Goal: Task Accomplishment & Management: Use online tool/utility

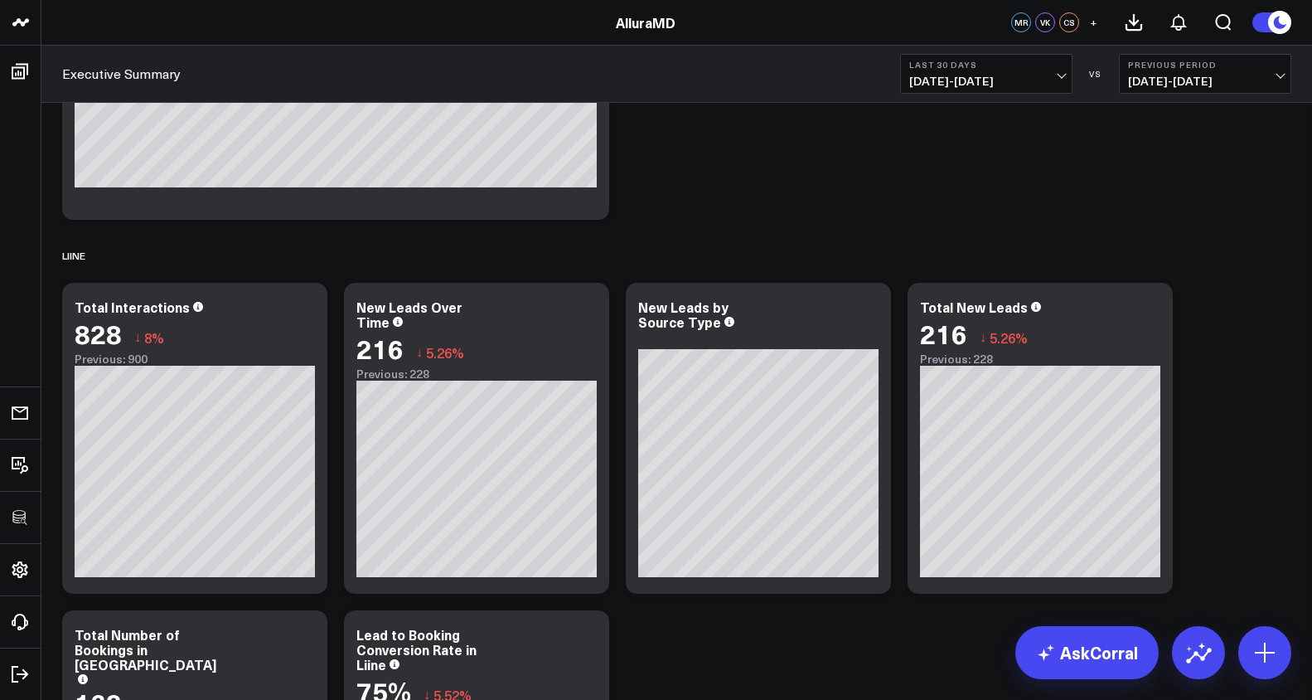
scroll to position [4923, 0]
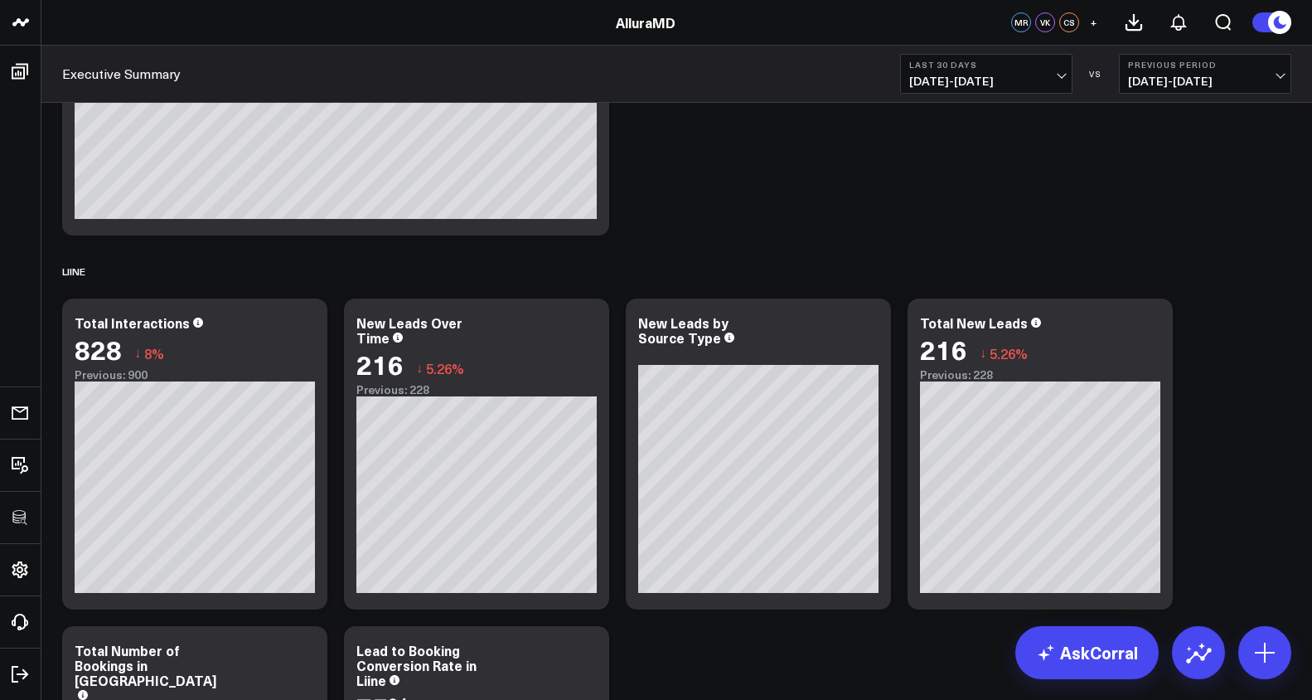
click at [1006, 65] on b "Last 30 Days" at bounding box center [986, 65] width 154 height 10
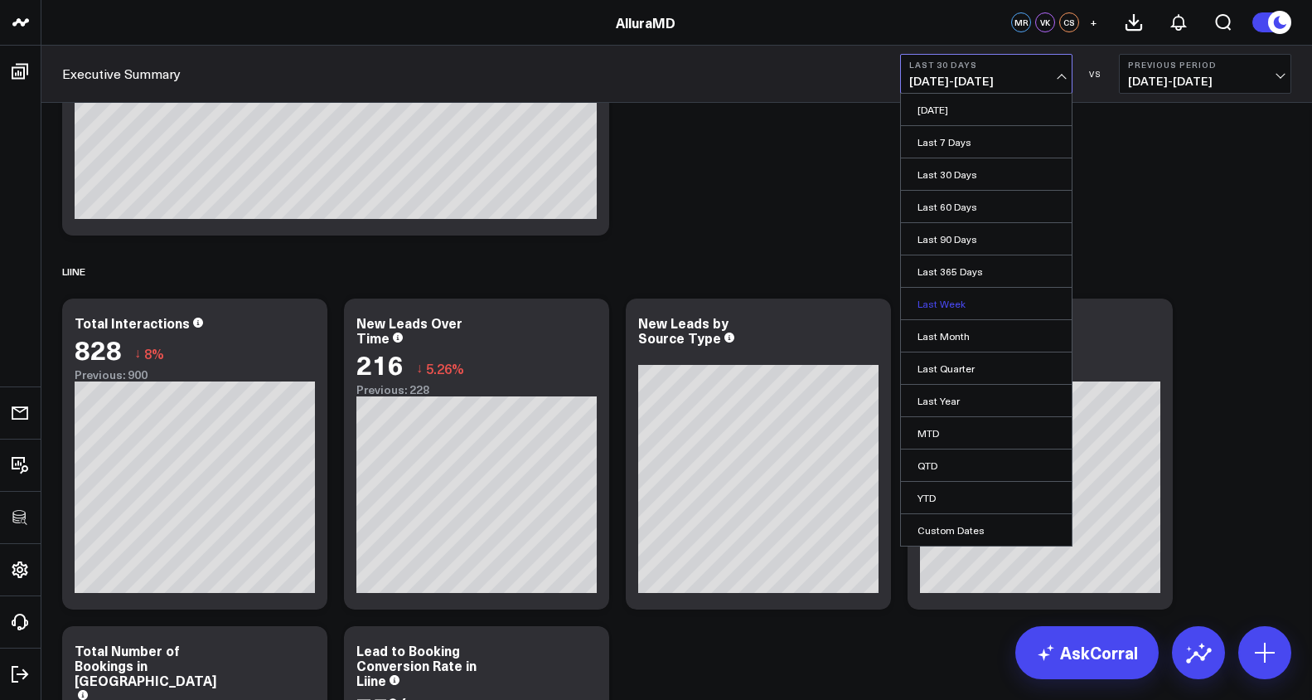
click at [986, 308] on link "Last Week" at bounding box center [986, 304] width 171 height 32
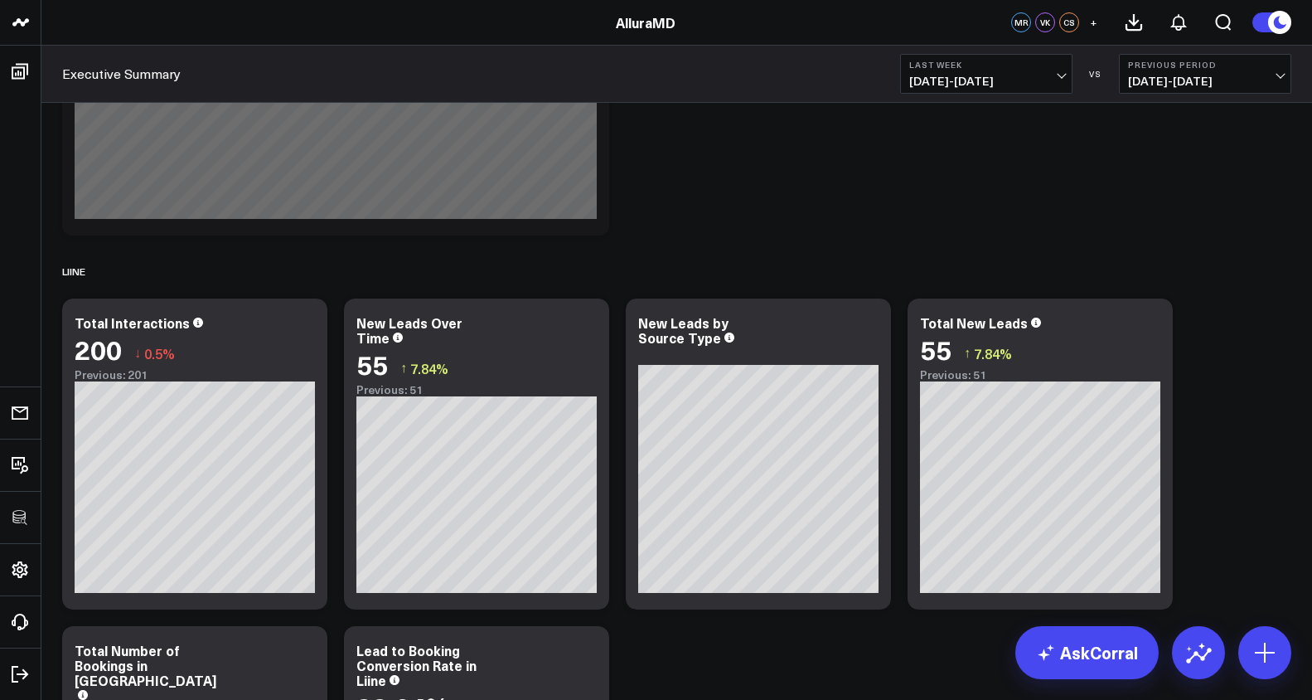
click at [1011, 71] on button "Last Week 09/21/25 - 09/27/25" at bounding box center [986, 74] width 172 height 40
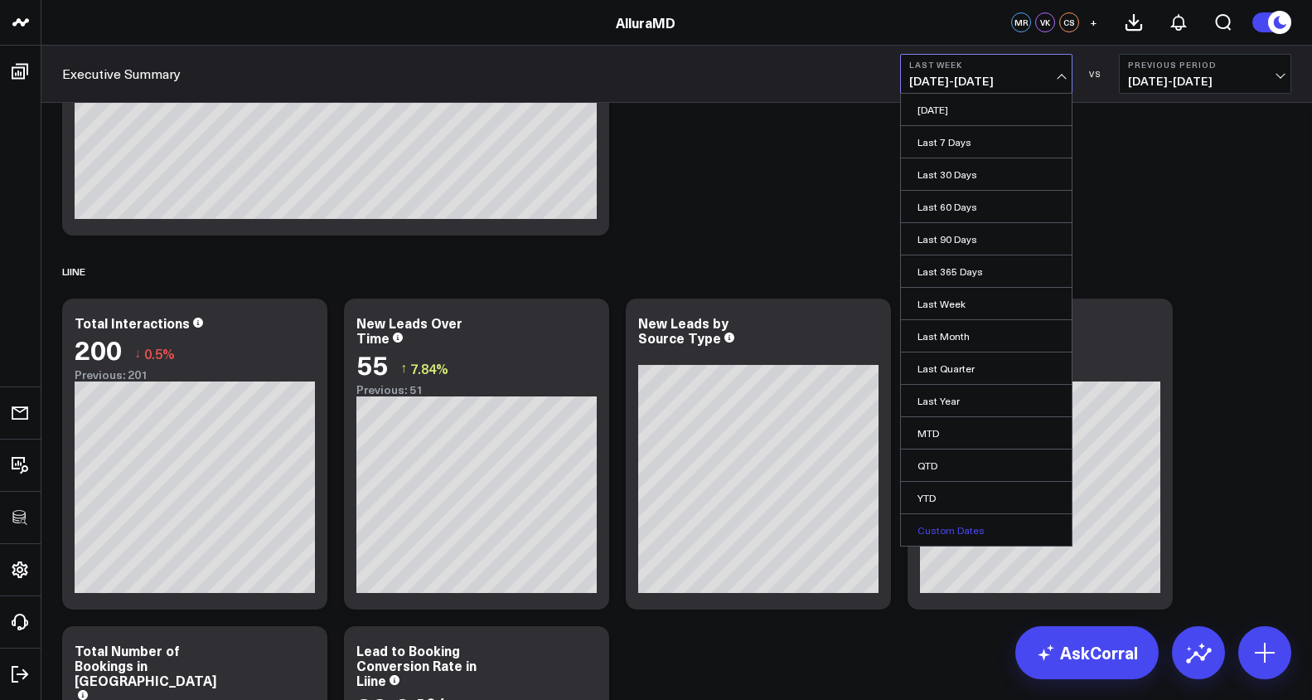
click at [992, 527] on link "Custom Dates" at bounding box center [986, 530] width 171 height 32
select select "8"
select select "2025"
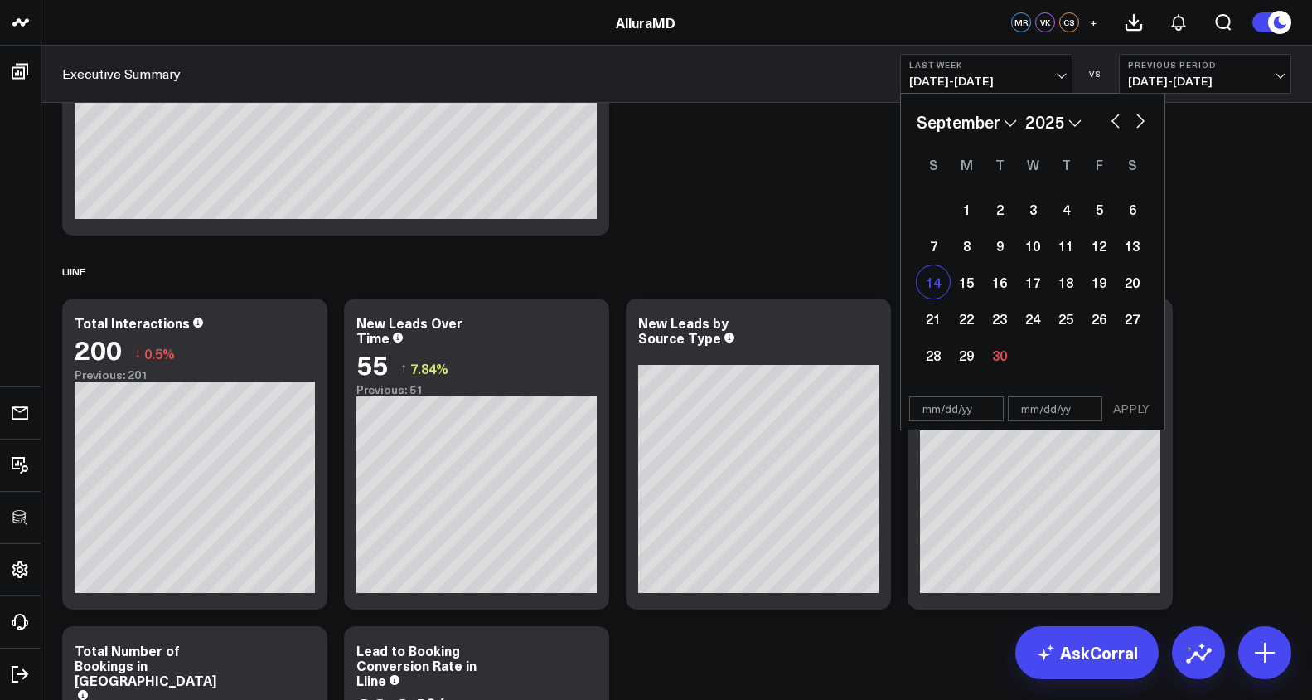
click at [927, 293] on div "14" at bounding box center [933, 281] width 33 height 33
type input "09/14/25"
select select "8"
select select "2025"
click at [1131, 284] on div "20" at bounding box center [1132, 281] width 33 height 33
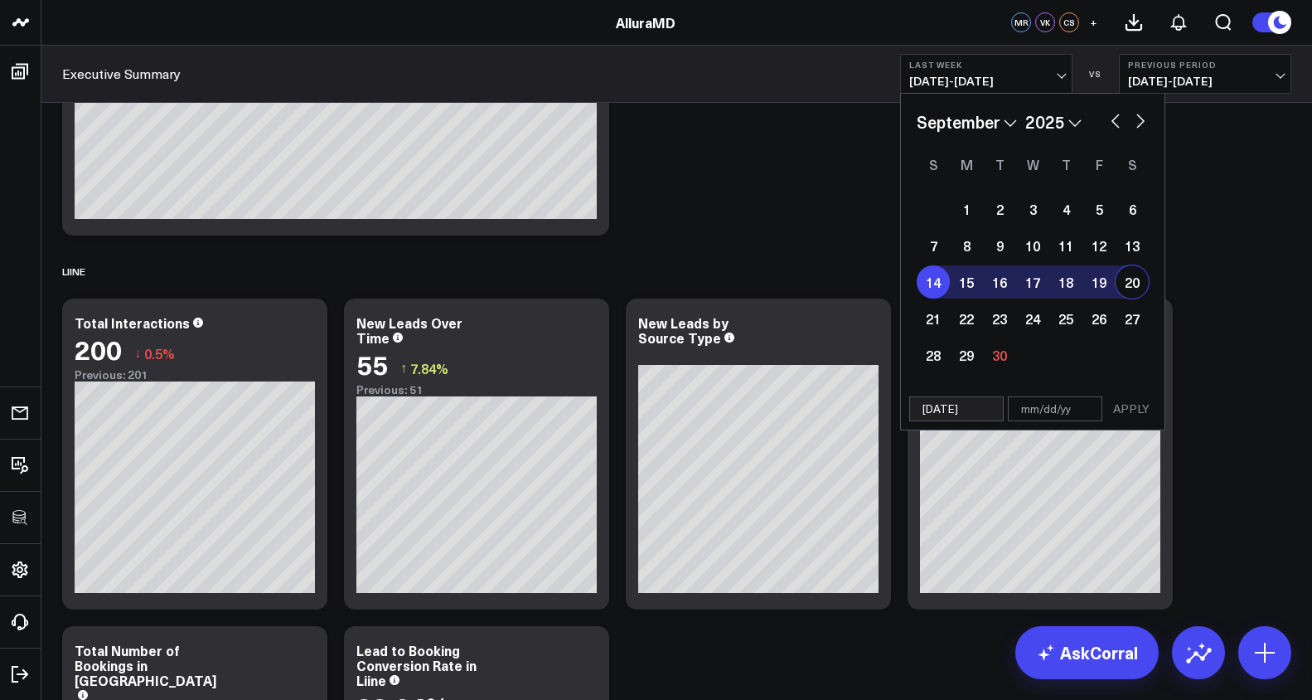
type input "09/20/25"
select select "8"
select select "2025"
click at [1142, 415] on button "APPLY" at bounding box center [1132, 408] width 50 height 25
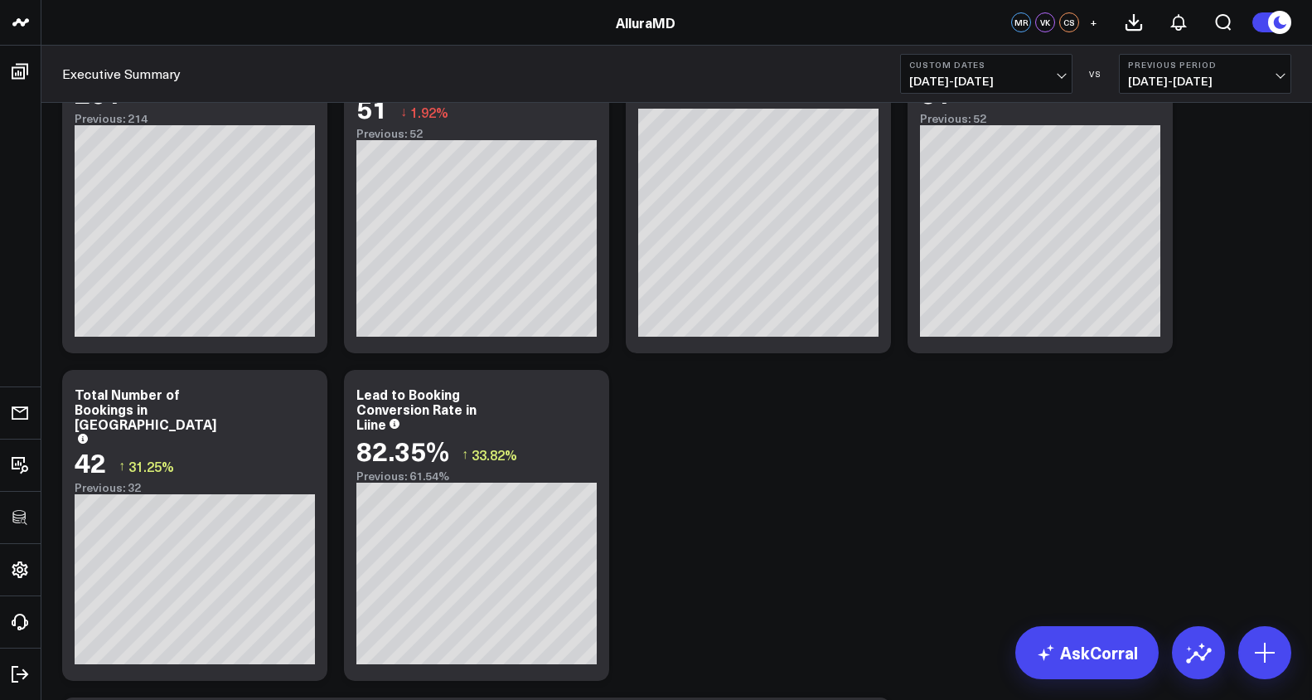
scroll to position [5185, 0]
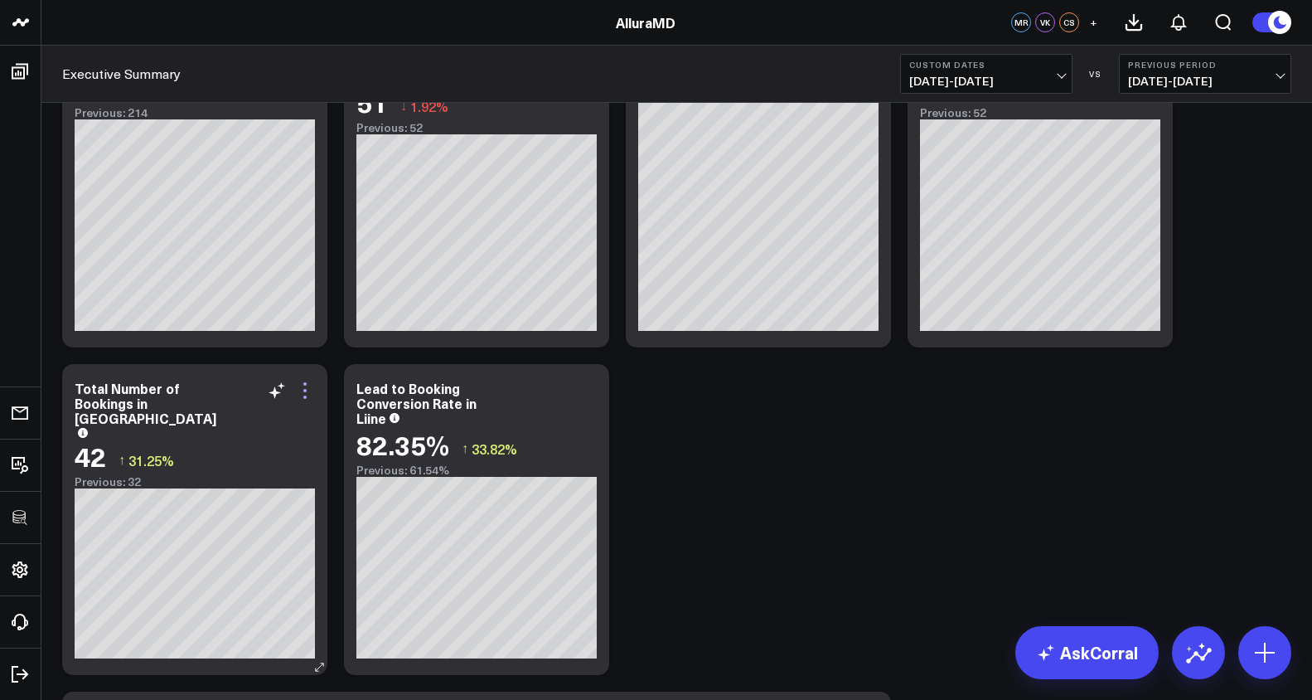
click at [303, 392] on icon at bounding box center [305, 391] width 20 height 20
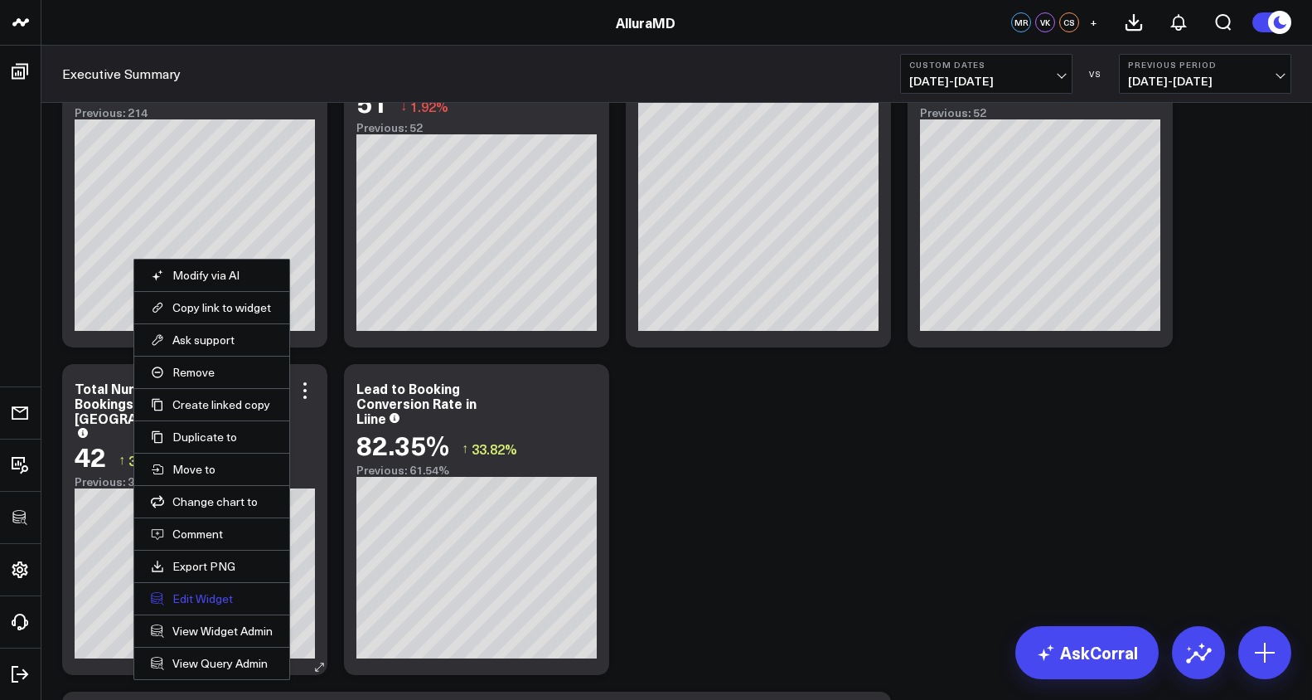
click at [215, 601] on button "Edit Widget" at bounding box center [212, 598] width 122 height 15
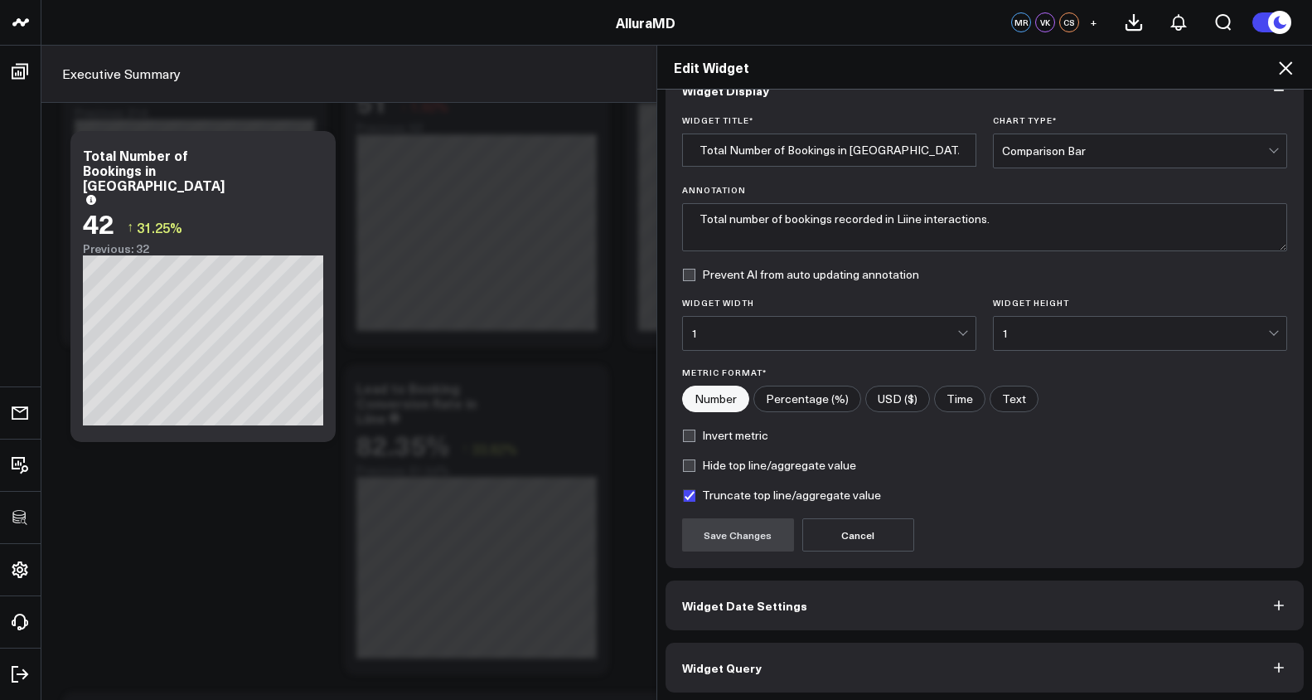
scroll to position [41, 0]
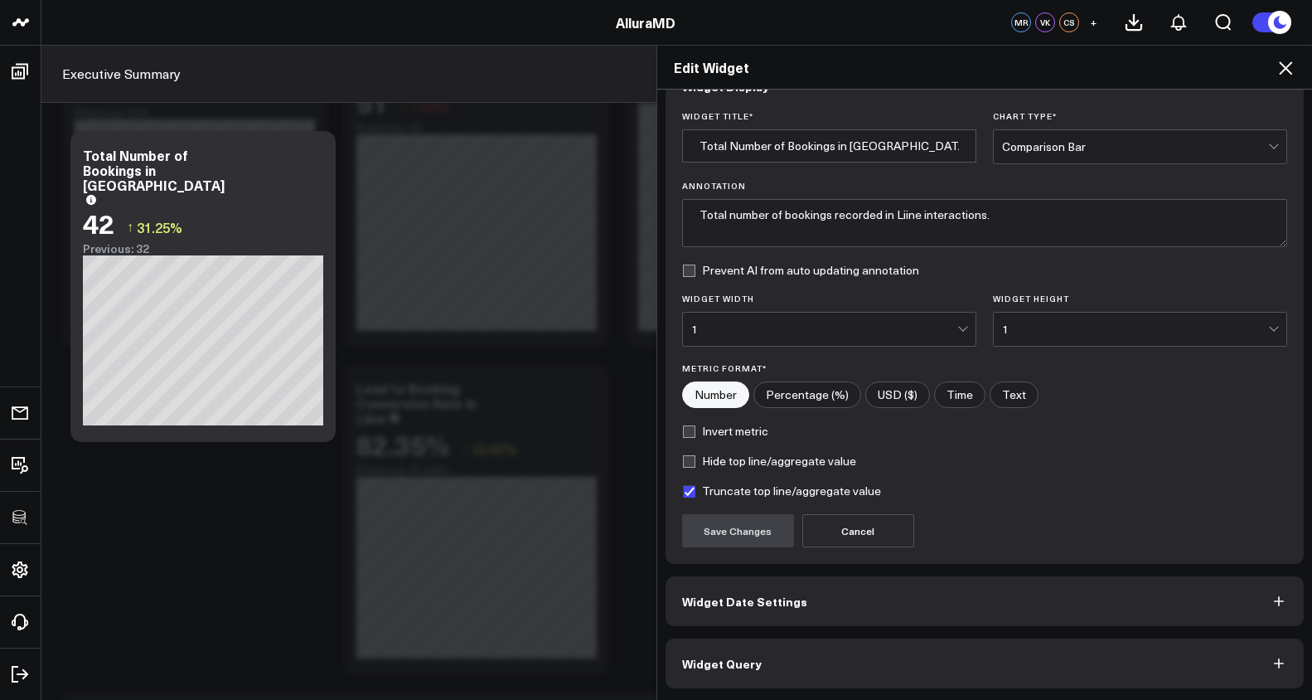
click at [814, 663] on button "Widget Query" at bounding box center [985, 663] width 639 height 50
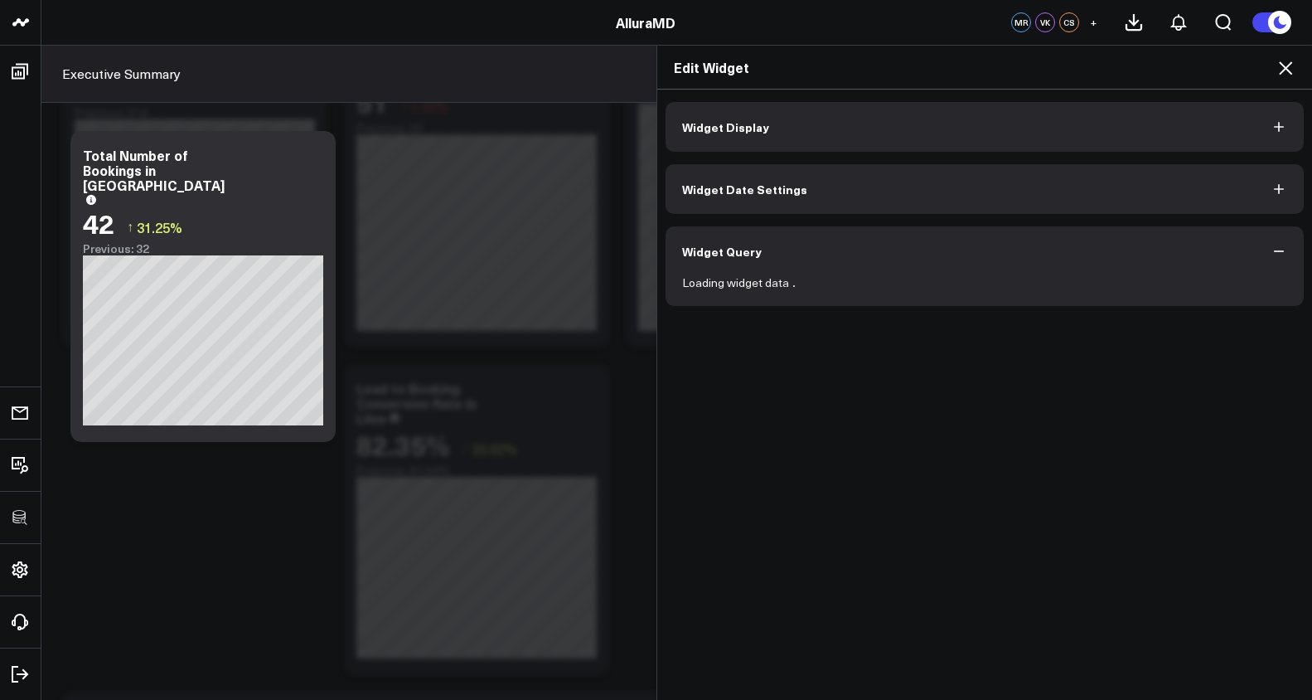
scroll to position [0, 0]
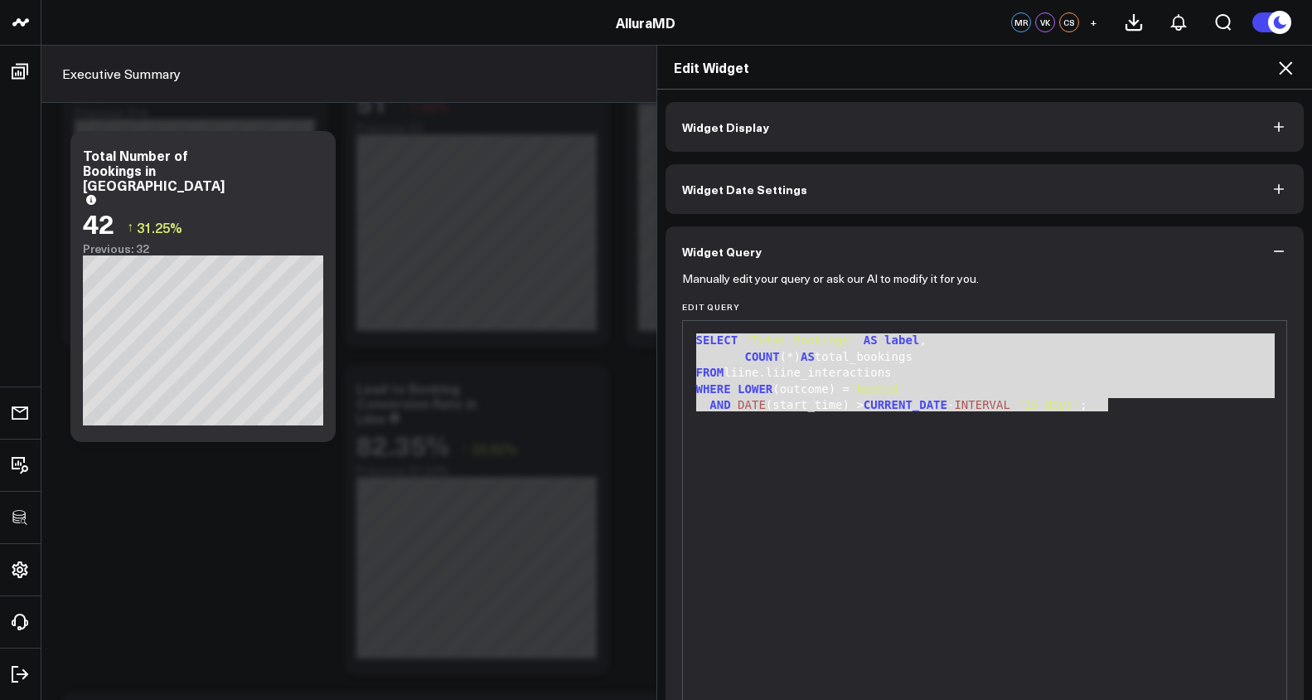
drag, startPoint x: 1120, startPoint y: 407, endPoint x: 646, endPoint y: 332, distance: 480.2
click at [646, 332] on div "Edit Widget Widget Display Widget Date Settings Widget Query Manually edit your…" at bounding box center [656, 372] width 1312 height 655
copy div "SELECT 'Total Bookings' AS label , COUNT (*) AS total_bookings FROM liine.liine…"
click at [1277, 65] on icon at bounding box center [1286, 68] width 20 height 20
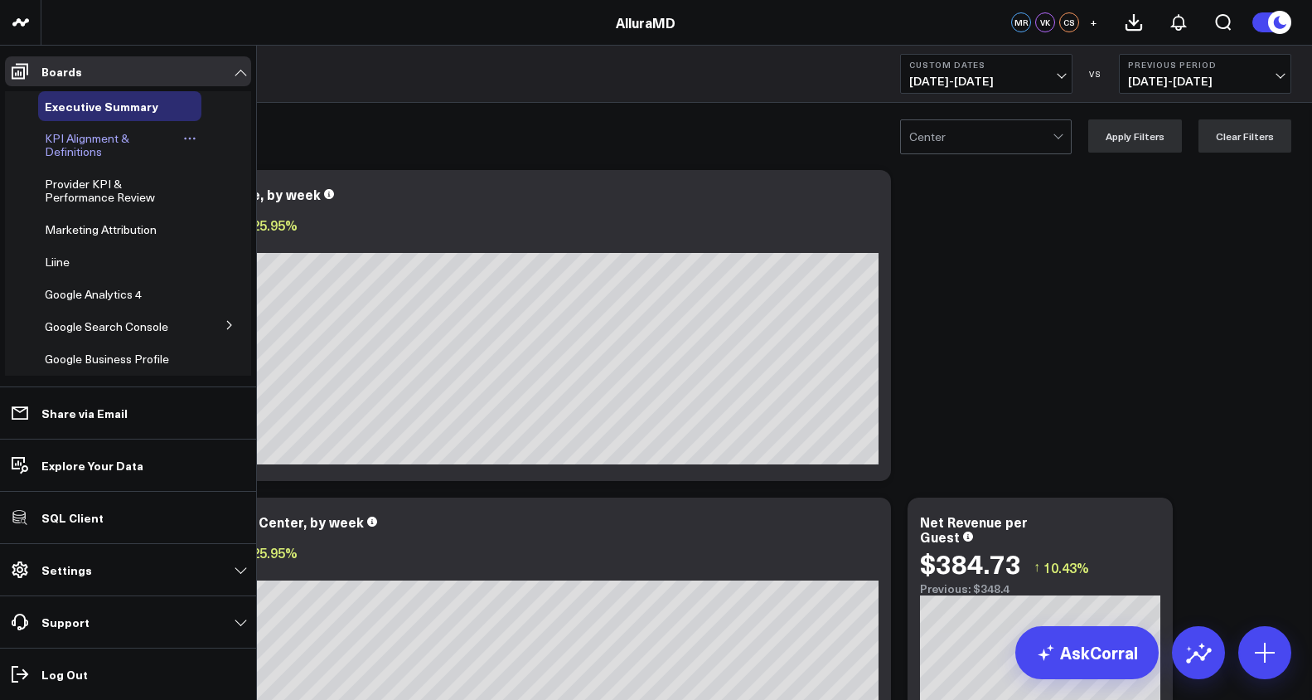
click at [81, 152] on span "KPI Alignment & Definitions" at bounding box center [87, 144] width 85 height 29
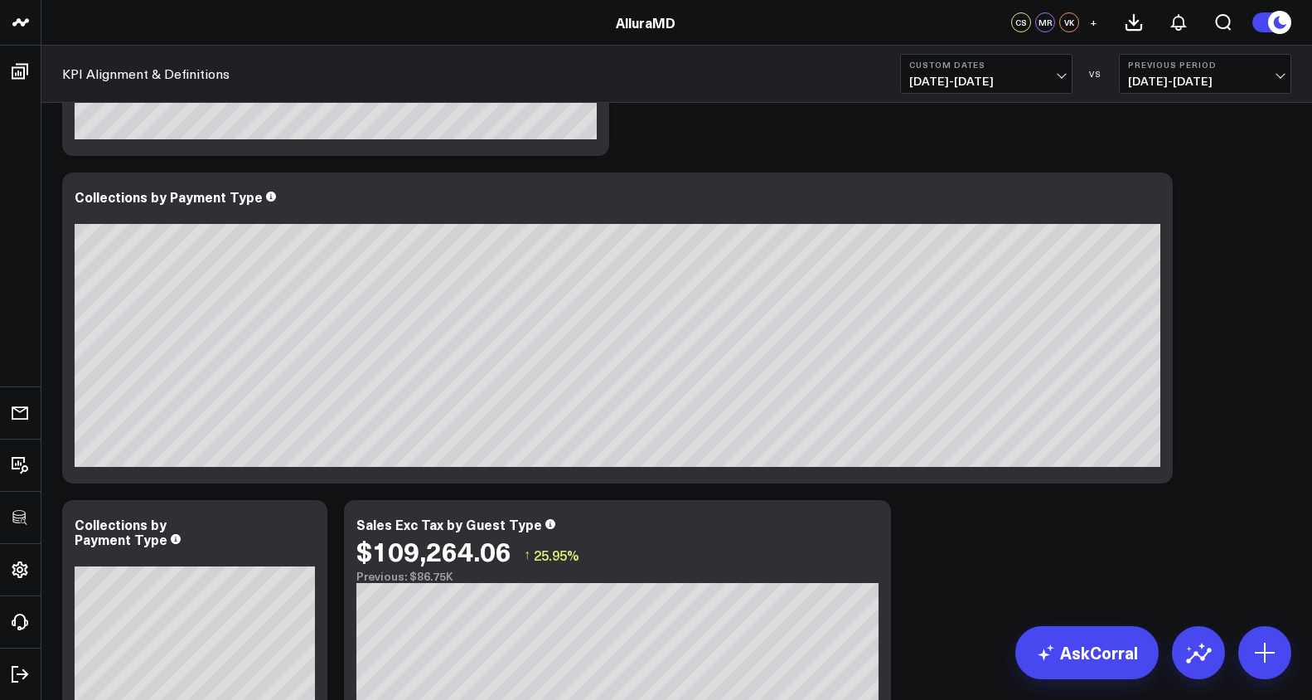
scroll to position [1483, 0]
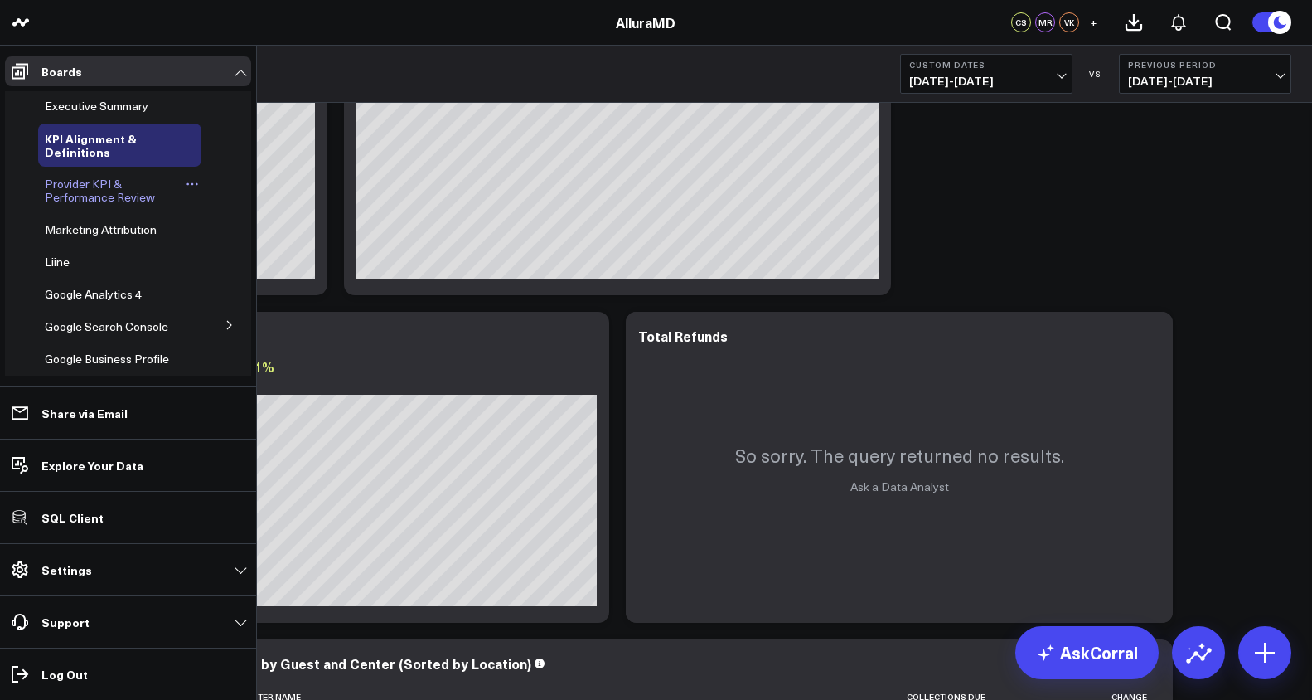
click at [75, 178] on span "Provider KPI & Performance Review" at bounding box center [100, 190] width 110 height 29
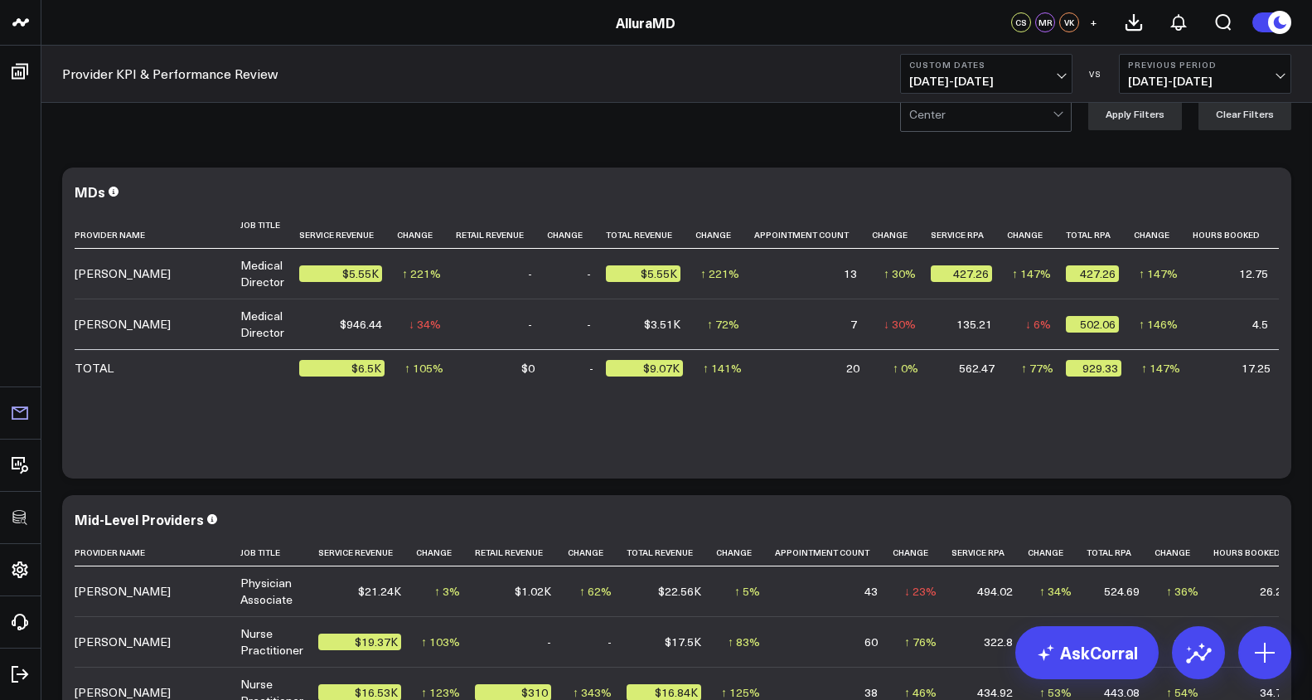
scroll to position [27, 0]
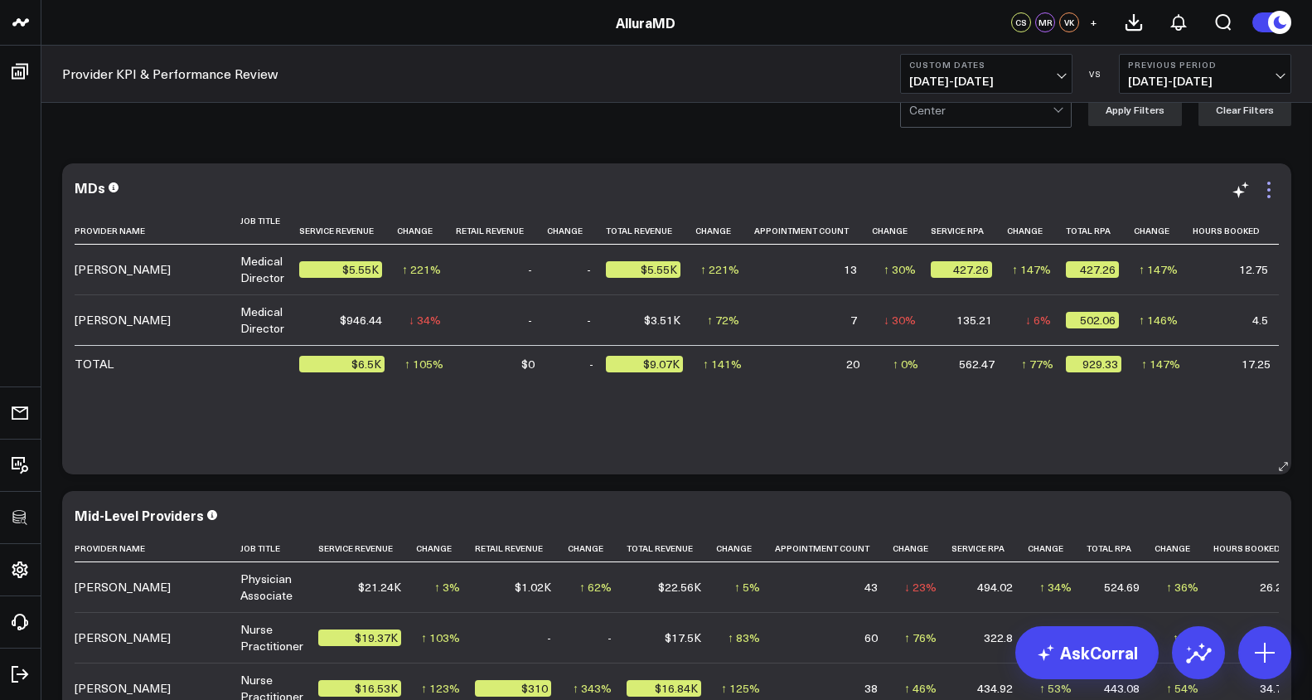
click at [1268, 187] on icon at bounding box center [1269, 190] width 20 height 20
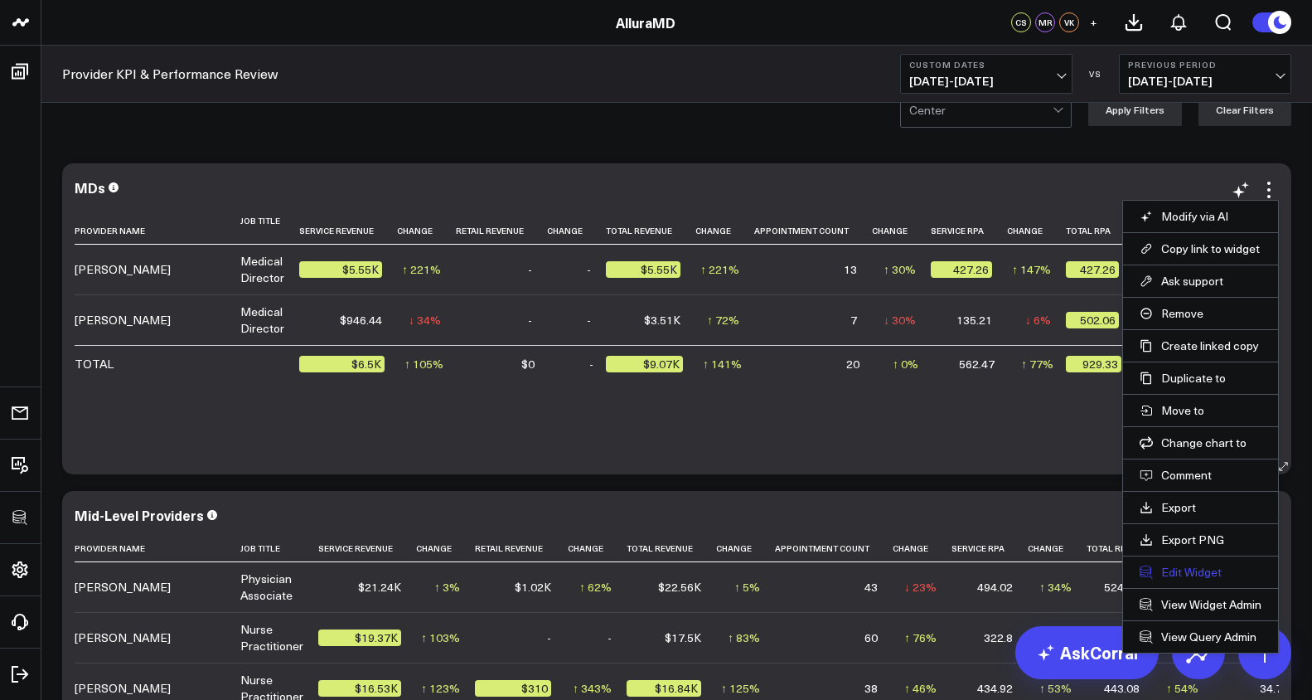
click at [1184, 572] on button "Edit Widget" at bounding box center [1201, 572] width 122 height 15
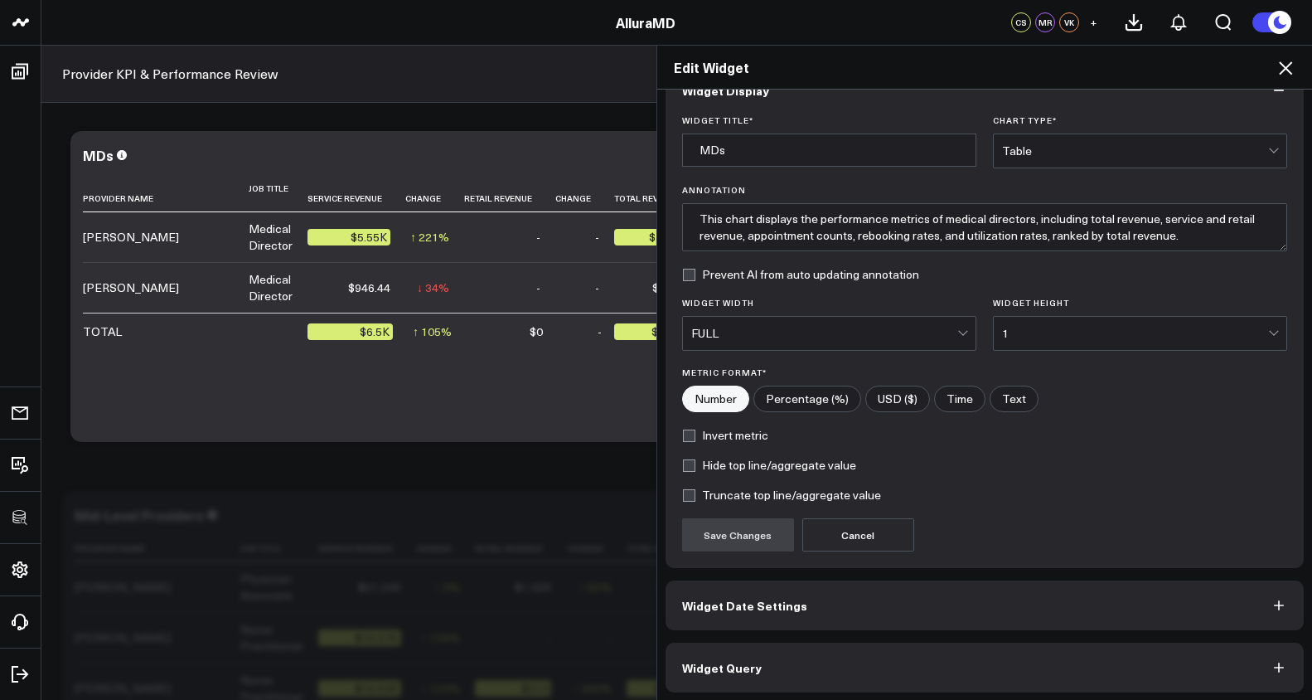
scroll to position [41, 0]
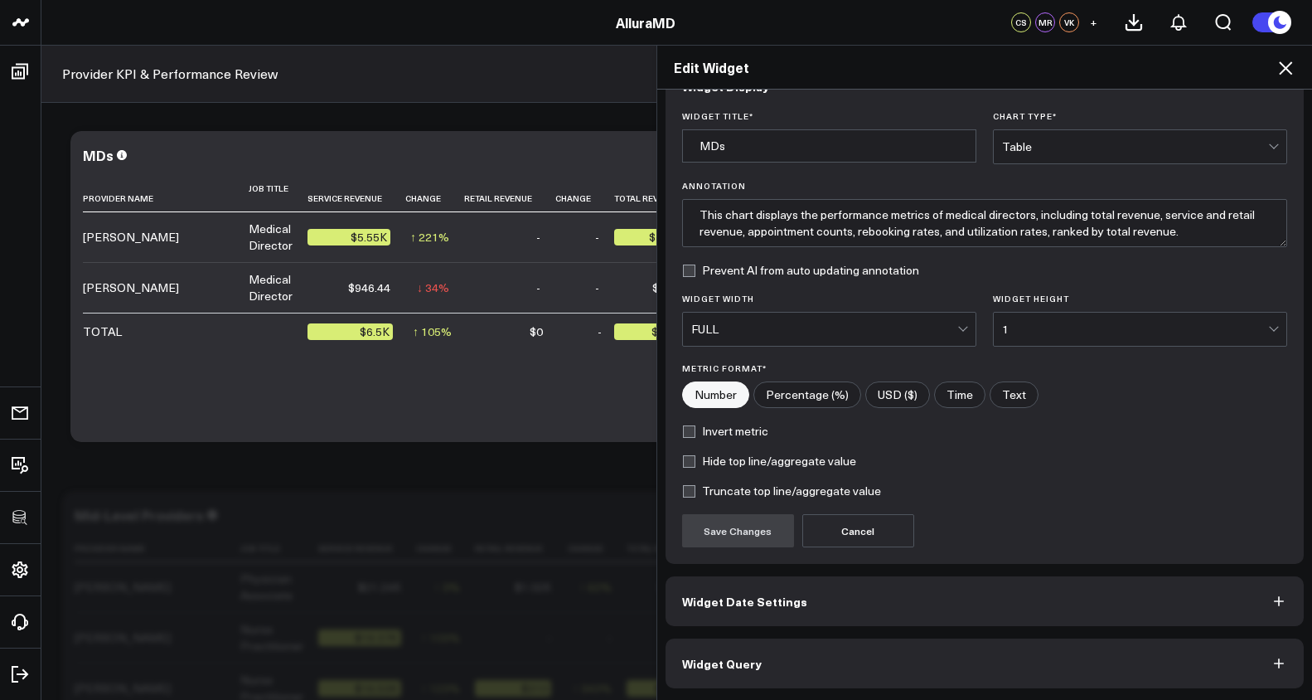
click at [1079, 651] on button "Widget Query" at bounding box center [985, 663] width 639 height 50
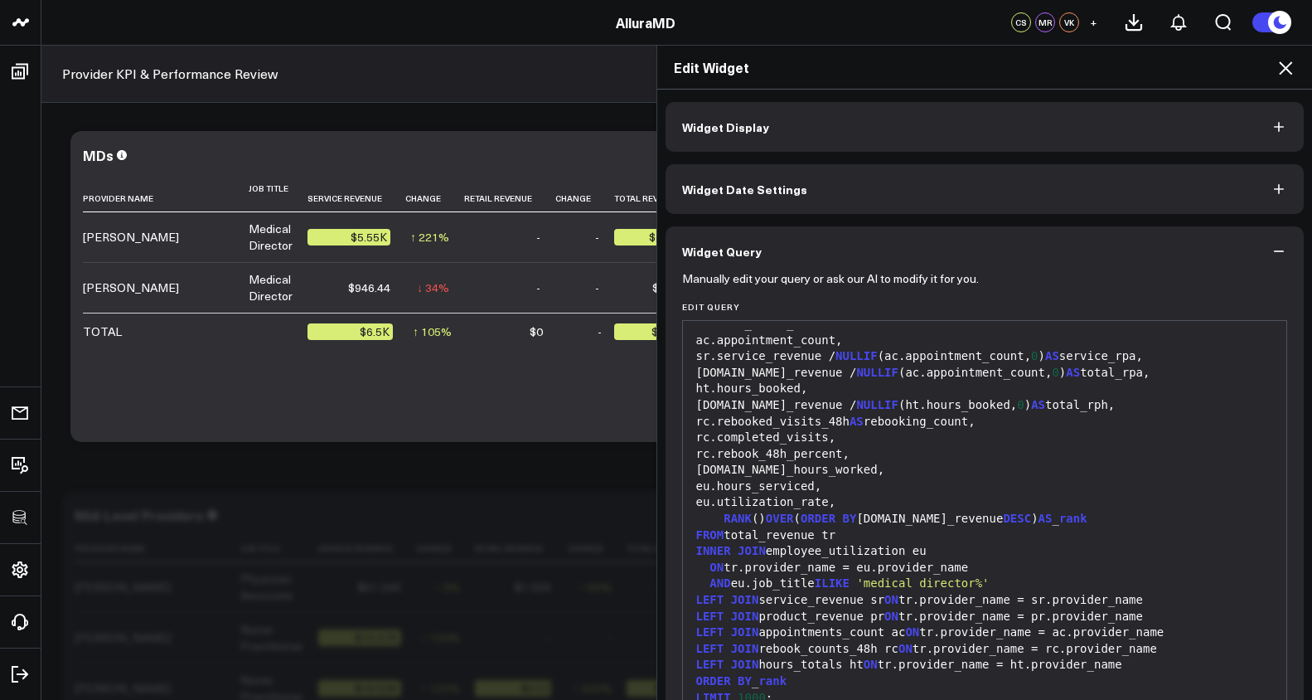
scroll to position [2794, 0]
click at [1288, 64] on icon at bounding box center [1285, 67] width 13 height 13
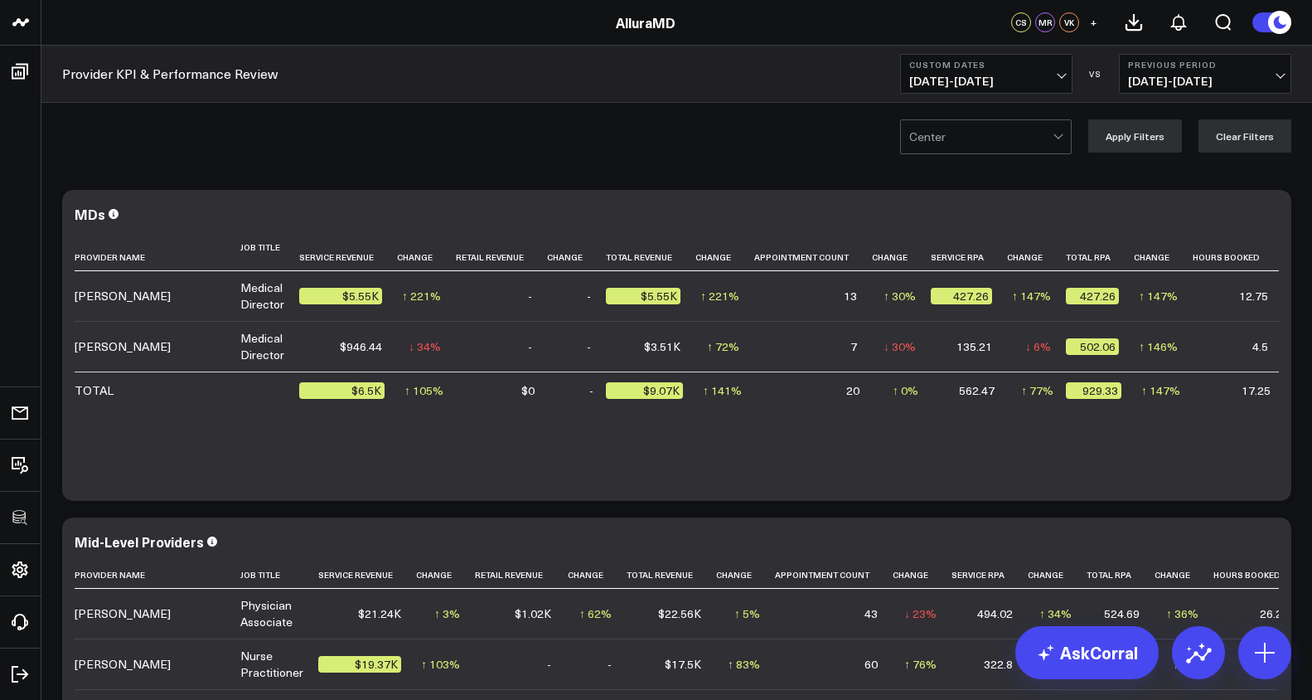
click at [1280, 28] on icon at bounding box center [1280, 22] width 18 height 18
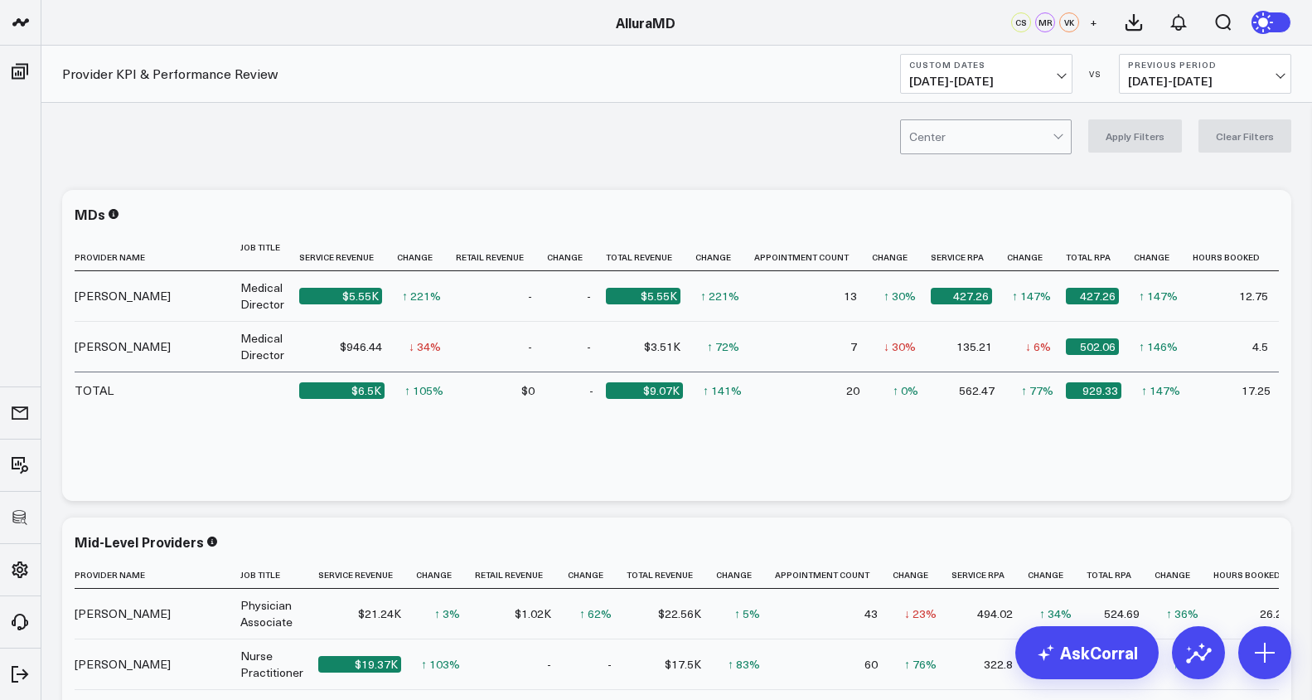
click at [1264, 23] on icon at bounding box center [1265, 22] width 12 height 12
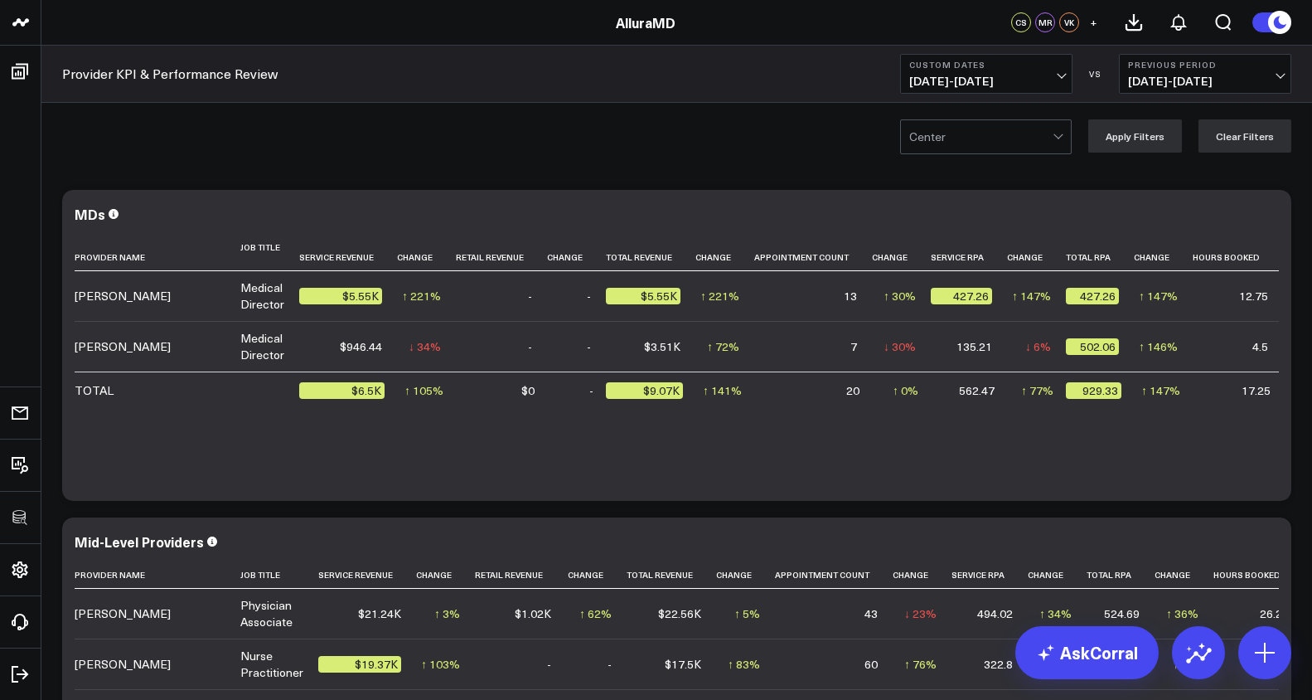
click at [1286, 24] on icon at bounding box center [1280, 22] width 12 height 12
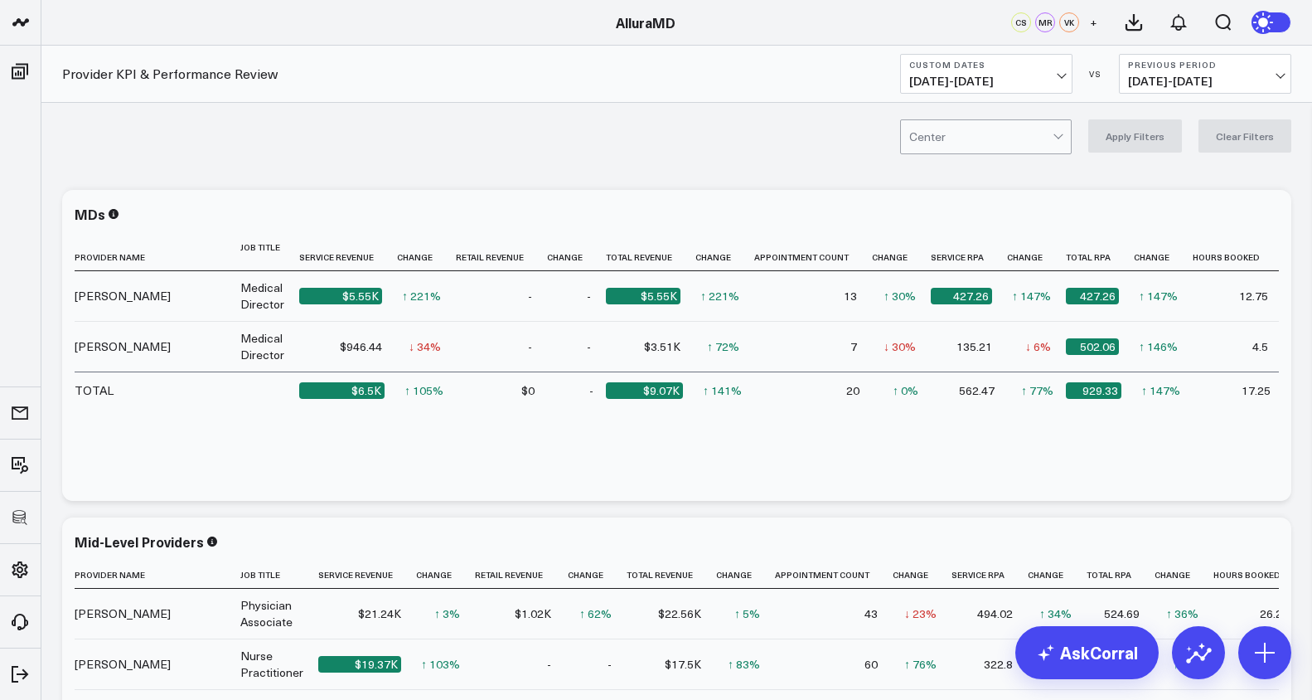
click at [1257, 24] on icon at bounding box center [1265, 22] width 18 height 18
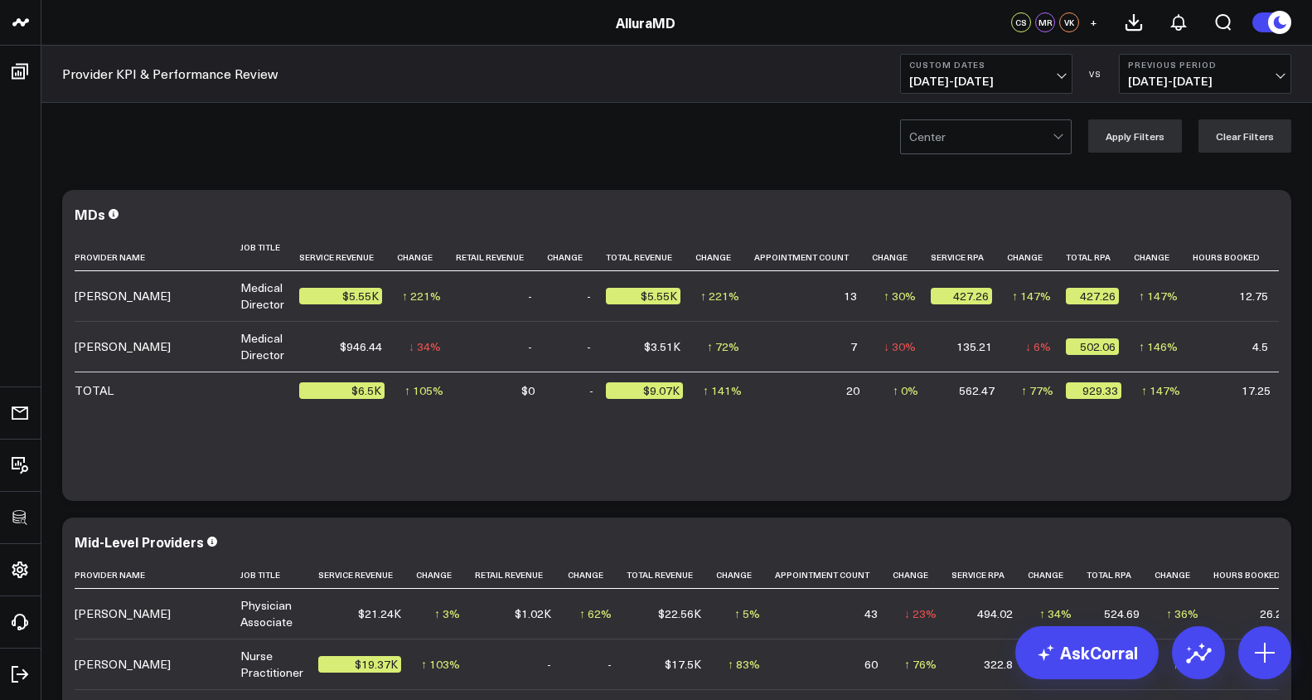
click at [1265, 22] on button at bounding box center [1272, 23] width 40 height 22
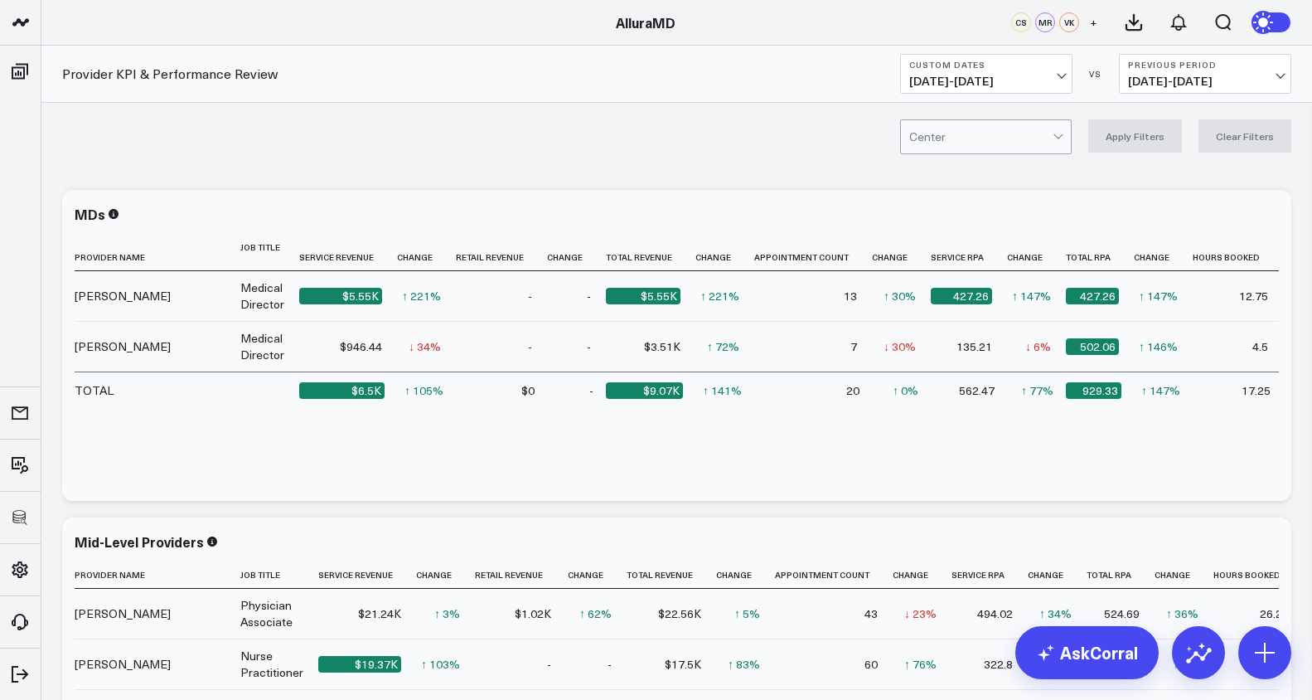
click at [1265, 22] on icon at bounding box center [1265, 22] width 18 height 18
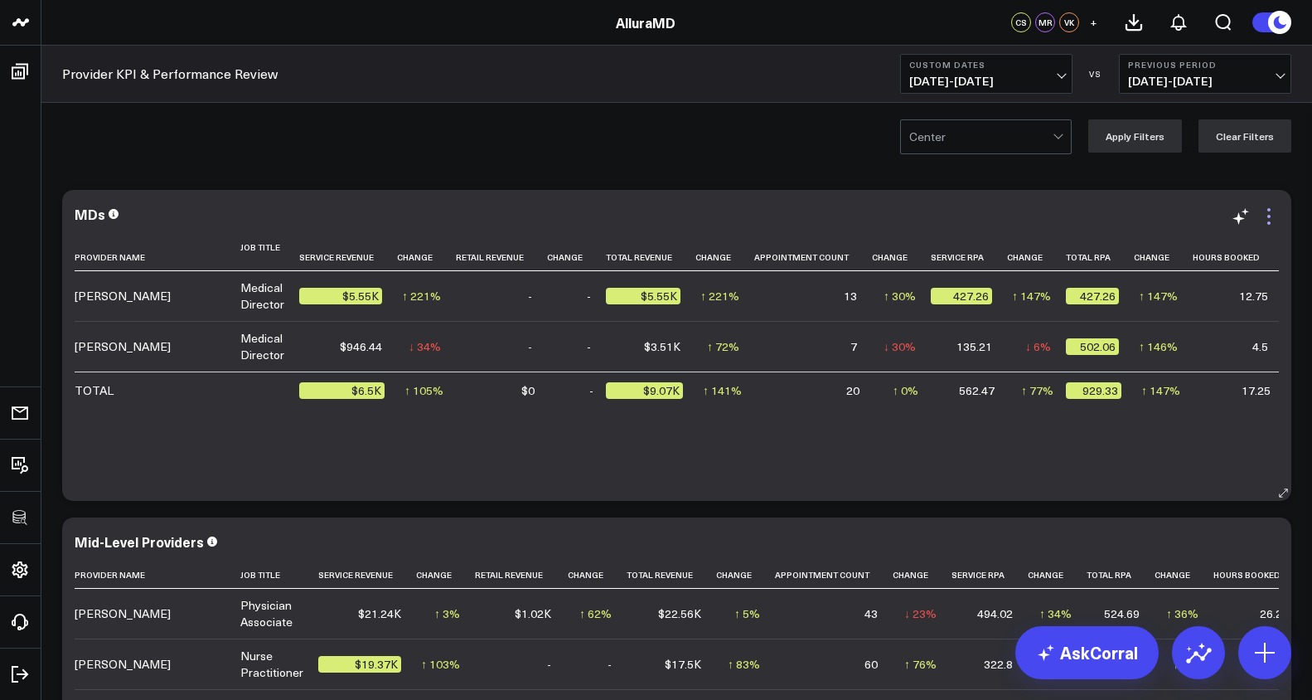
click at [1268, 218] on icon at bounding box center [1269, 216] width 20 height 20
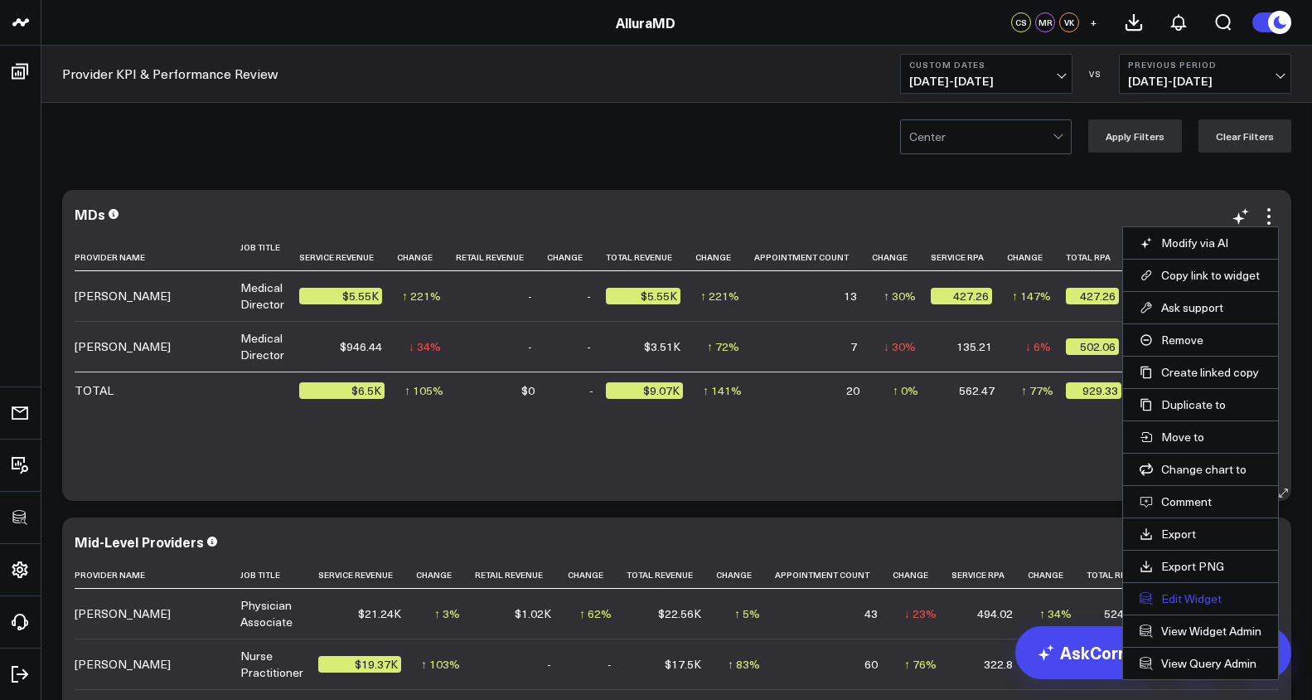
click at [1184, 594] on button "Edit Widget" at bounding box center [1201, 598] width 122 height 15
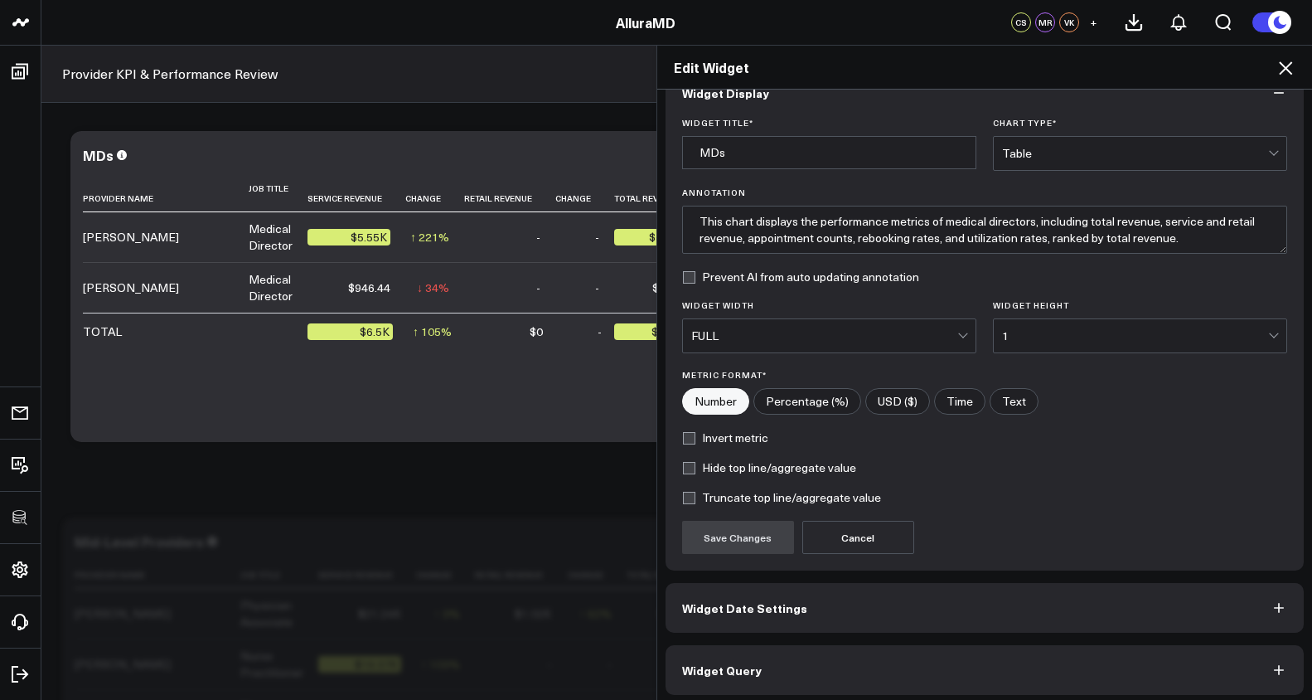
scroll to position [41, 0]
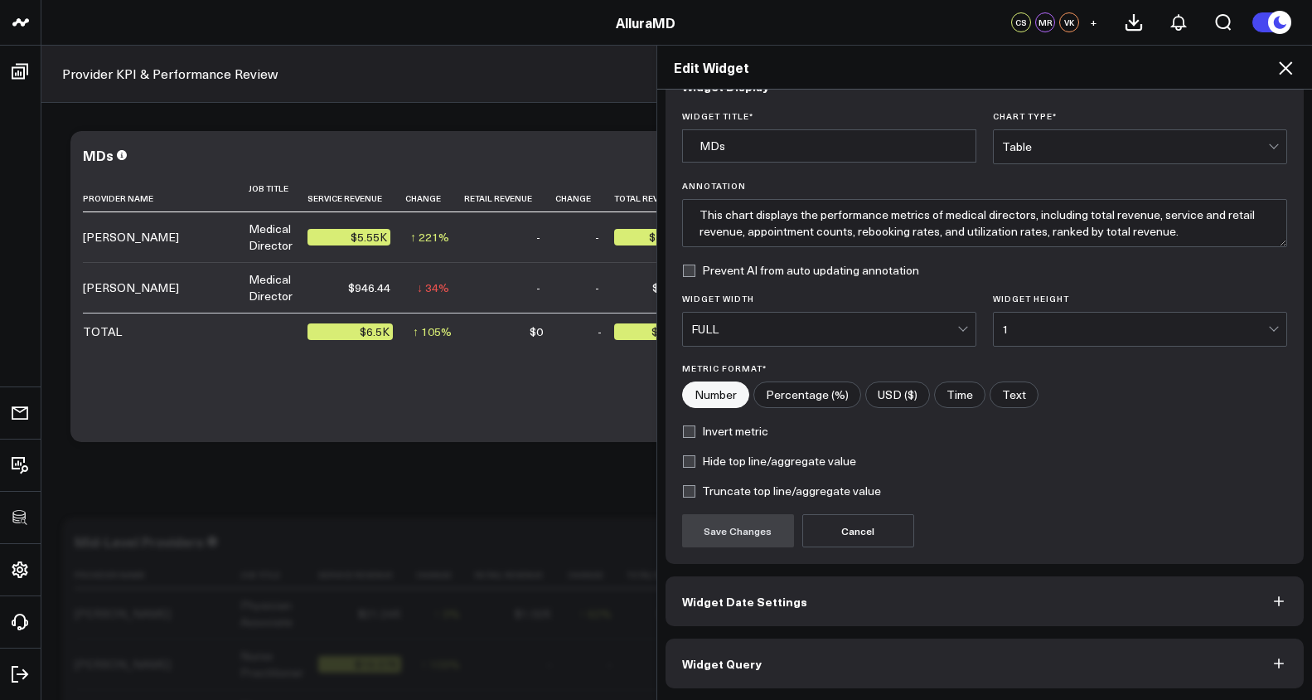
click at [1086, 652] on button "Widget Query" at bounding box center [985, 663] width 639 height 50
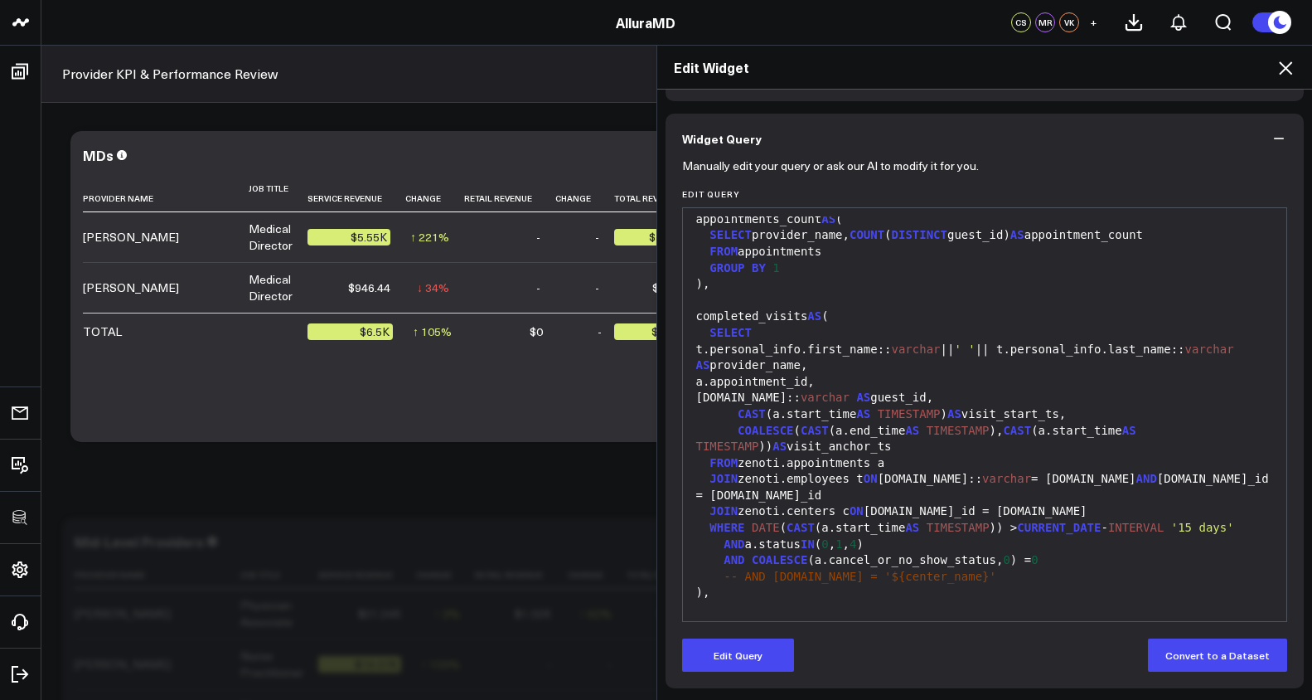
scroll to position [0, 0]
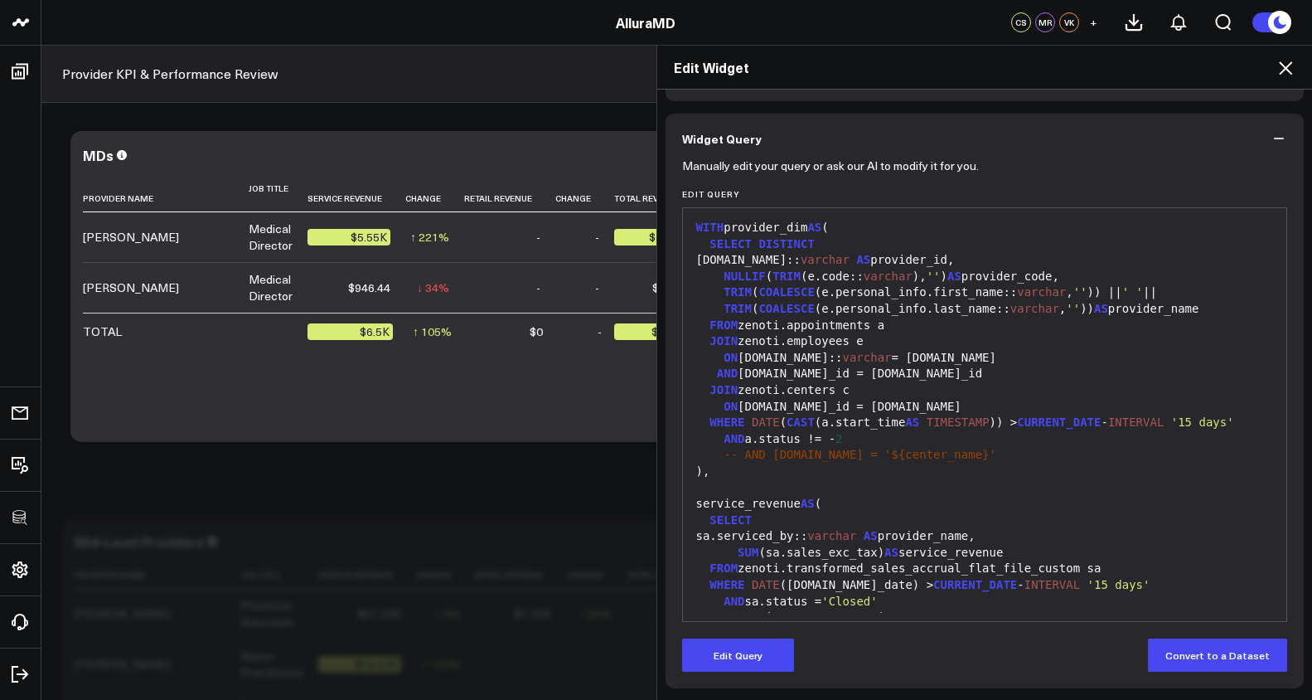
click at [1276, 65] on icon at bounding box center [1286, 68] width 20 height 20
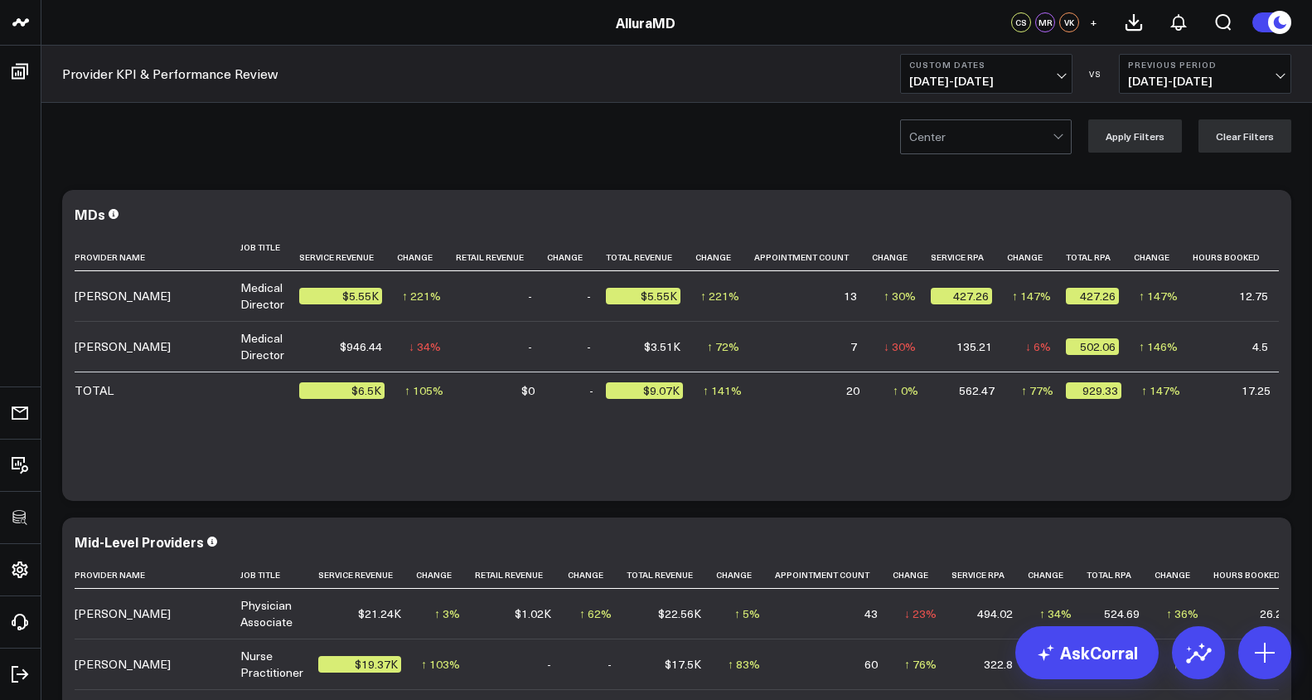
click at [1279, 65] on b "Previous Period" at bounding box center [1205, 65] width 154 height 10
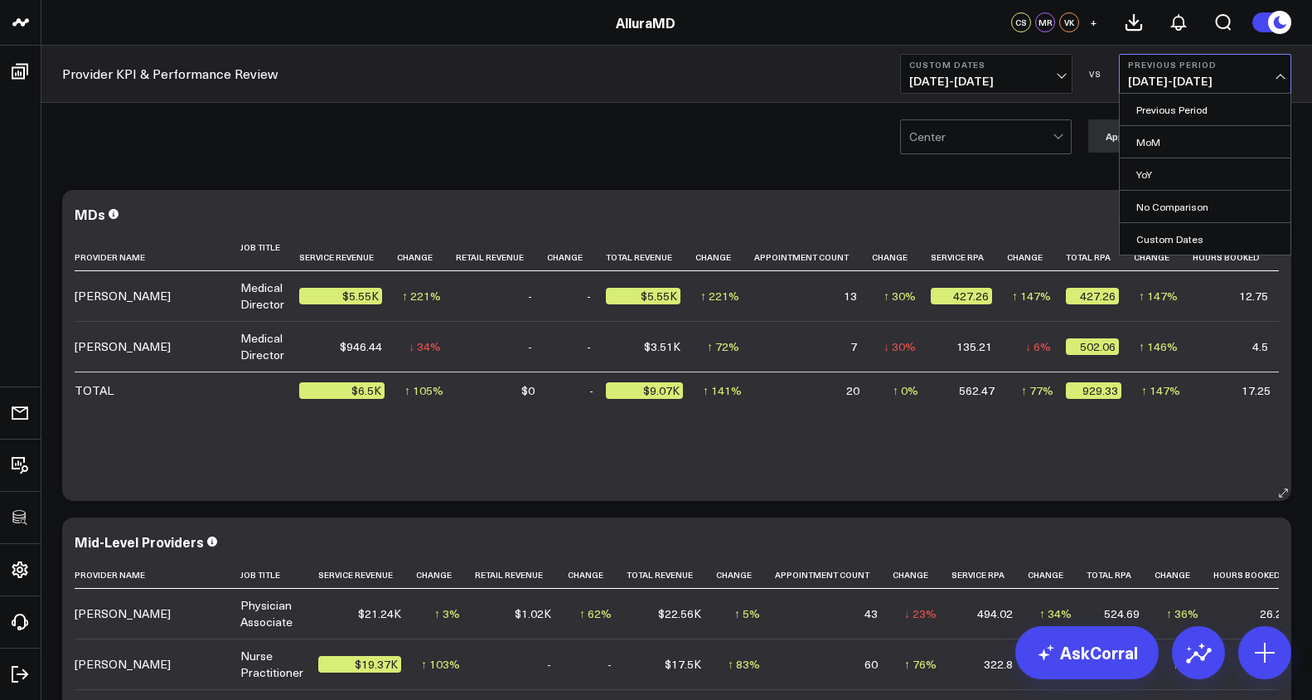
click at [831, 366] on td "7" at bounding box center [813, 346] width 118 height 51
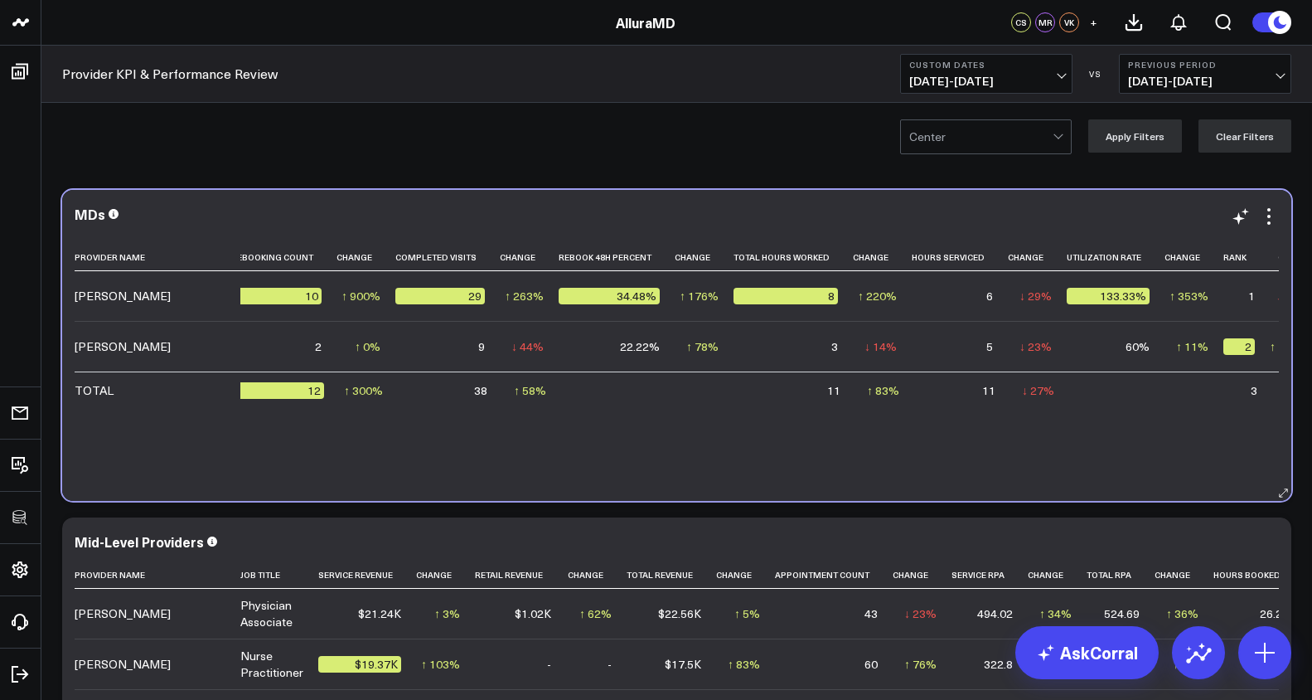
scroll to position [0, 1247]
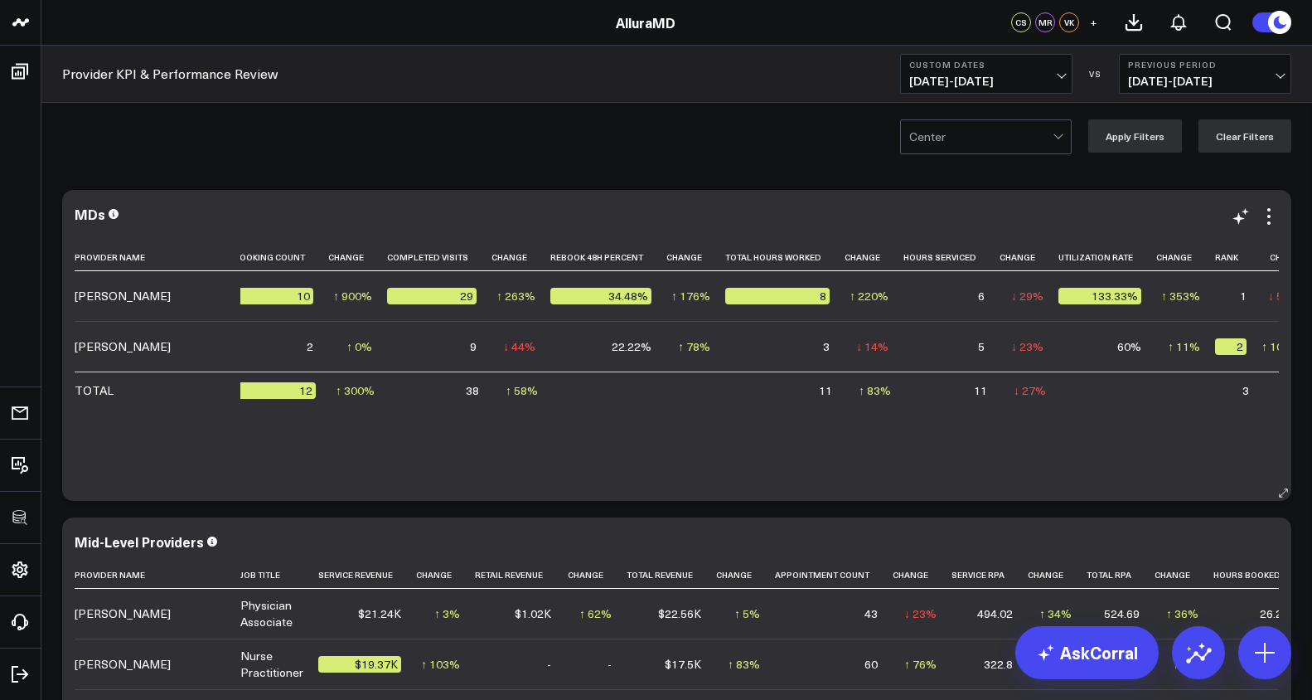
click at [1271, 204] on div "MDs Provider Name Job Title Service Revenue Change Retail Revenue Change Total …" at bounding box center [676, 345] width 1229 height 311
click at [1267, 212] on icon at bounding box center [1269, 216] width 20 height 20
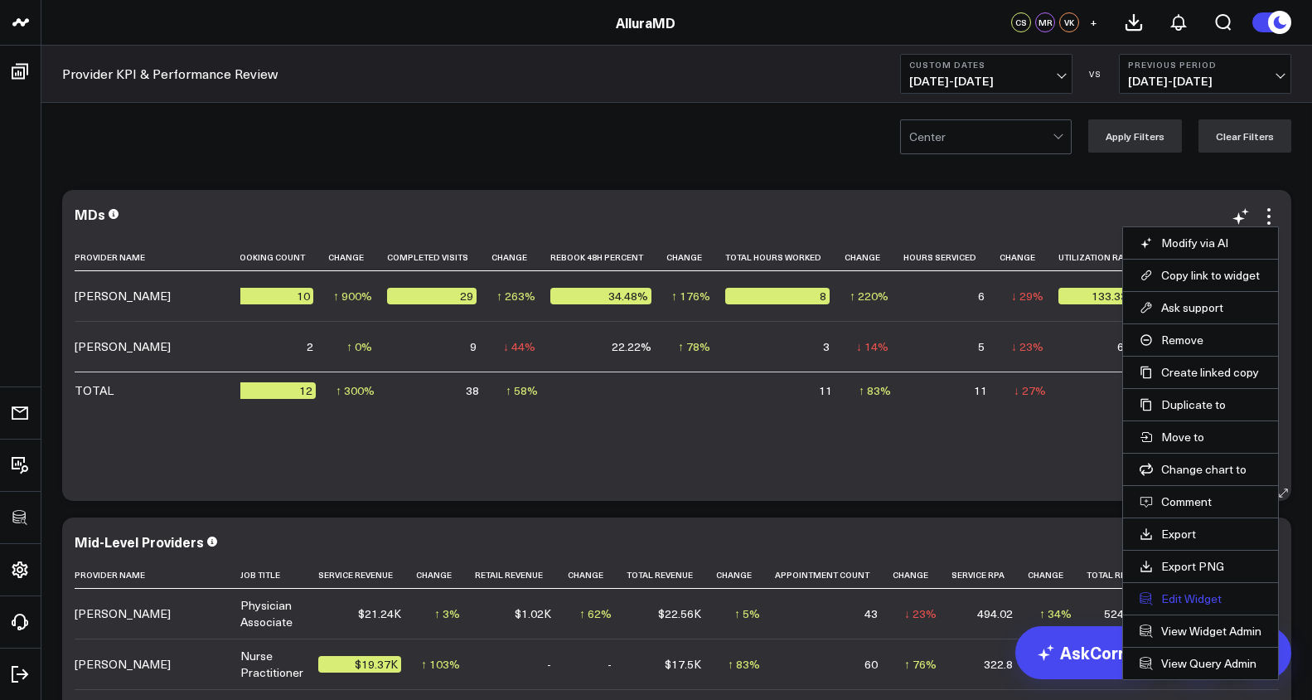
click at [1211, 598] on button "Edit Widget" at bounding box center [1201, 598] width 122 height 15
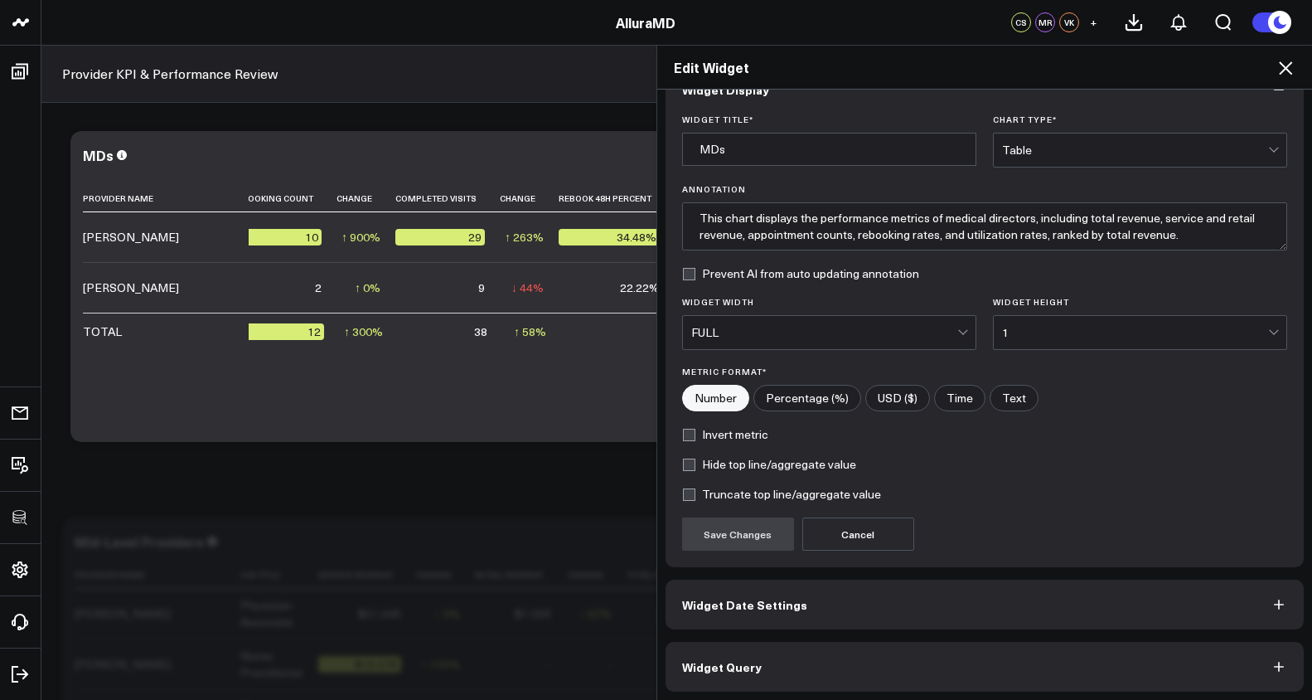
scroll to position [41, 0]
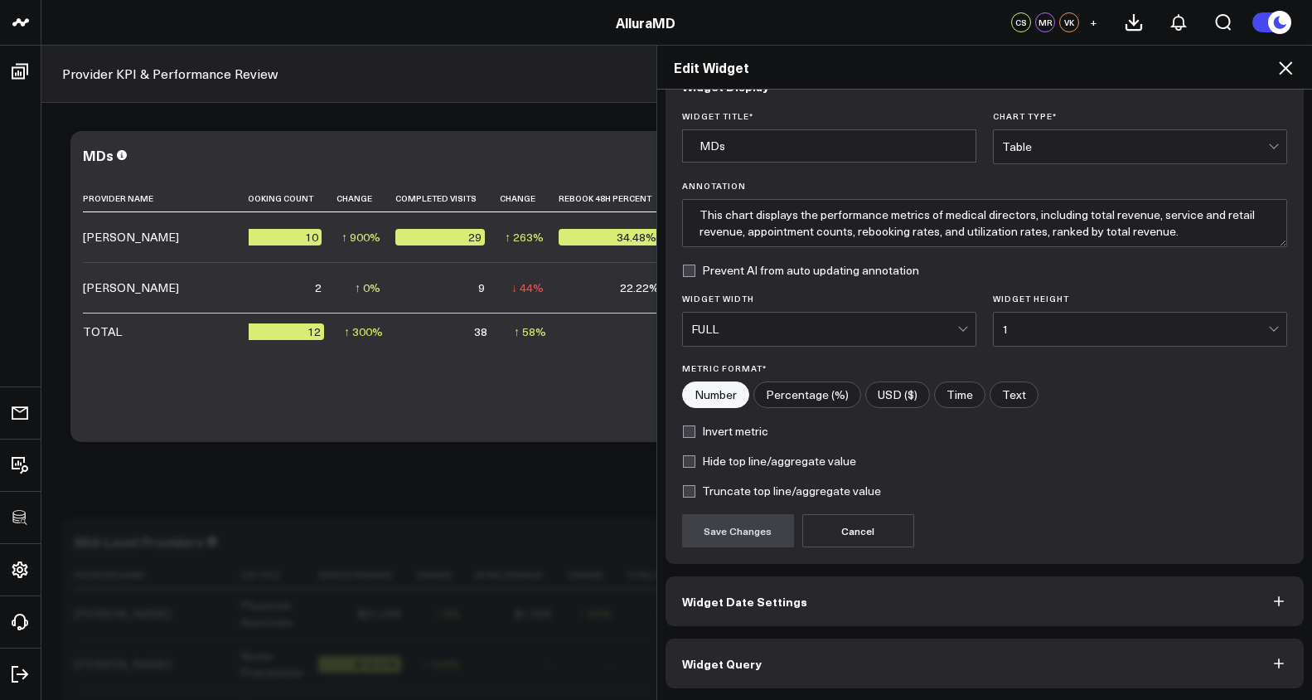
click at [1053, 648] on button "Widget Query" at bounding box center [985, 663] width 639 height 50
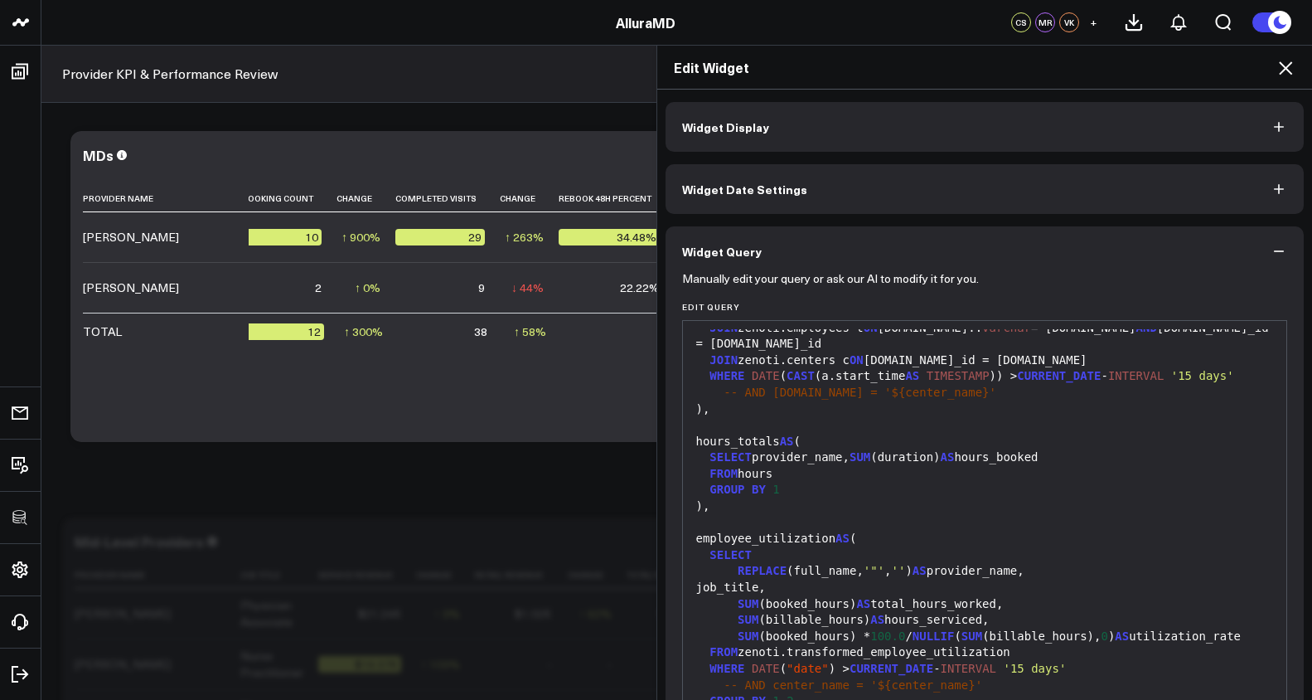
scroll to position [2794, 0]
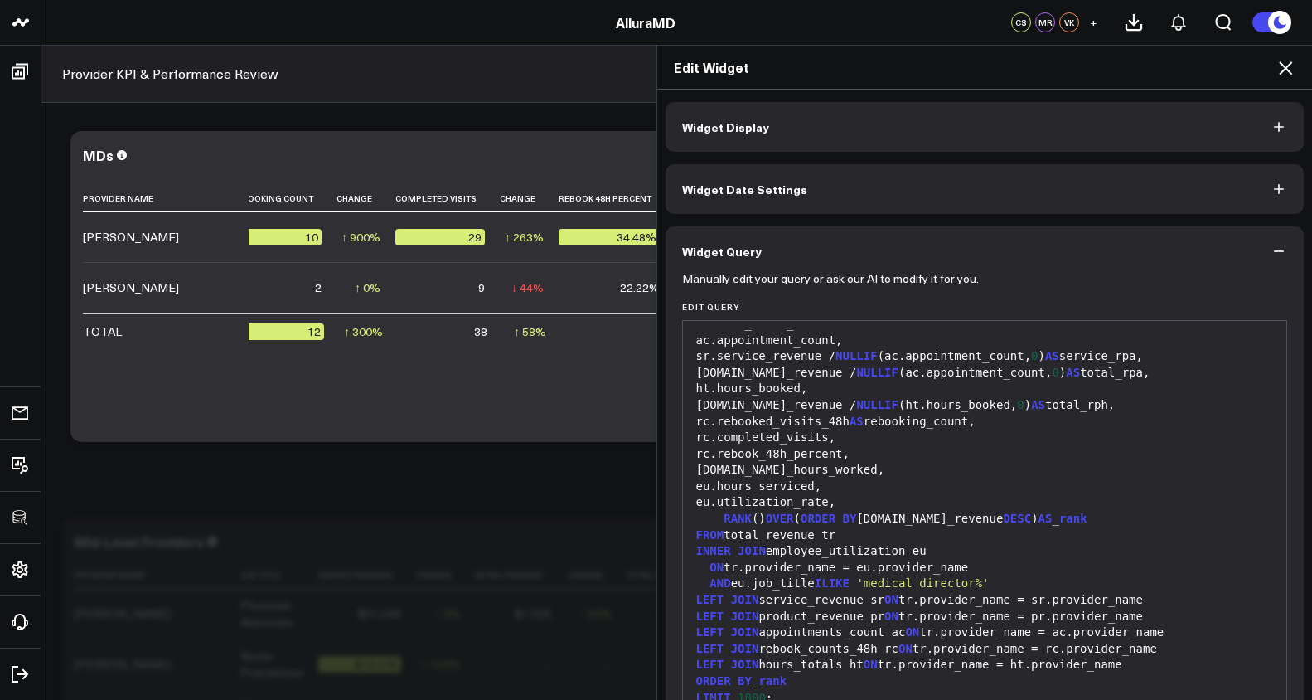
click at [1295, 70] on icon at bounding box center [1286, 68] width 20 height 20
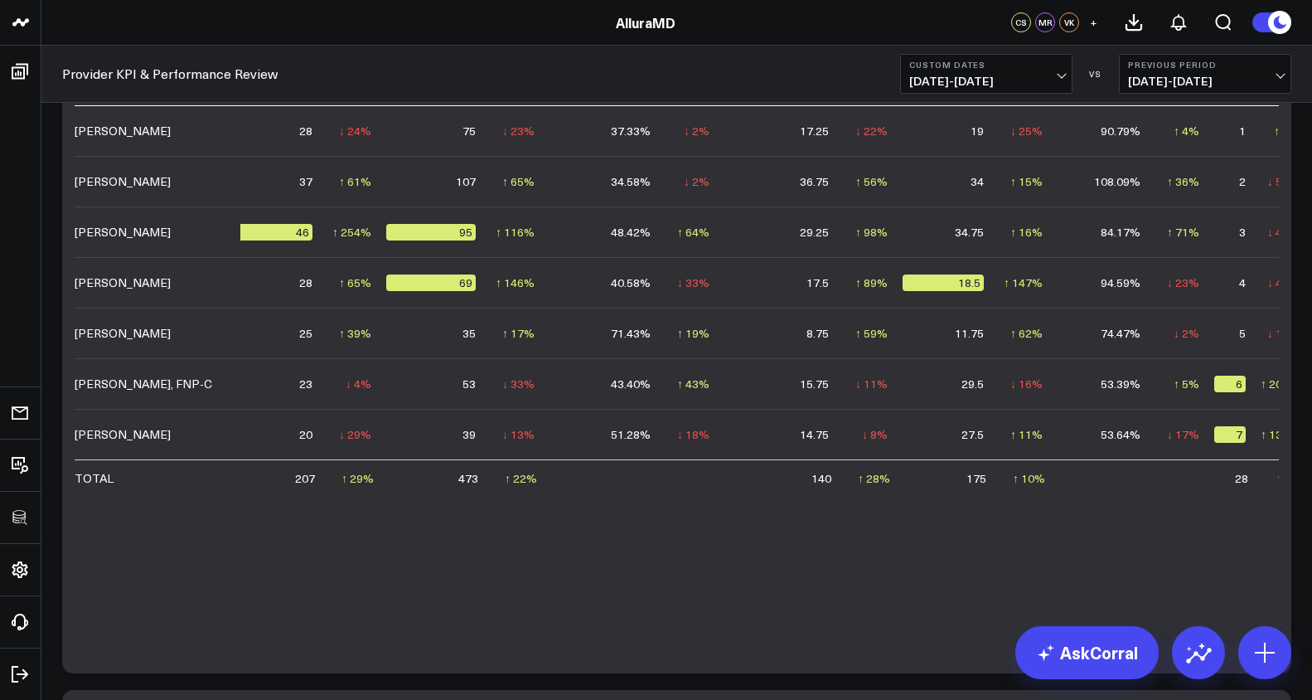
scroll to position [486, 0]
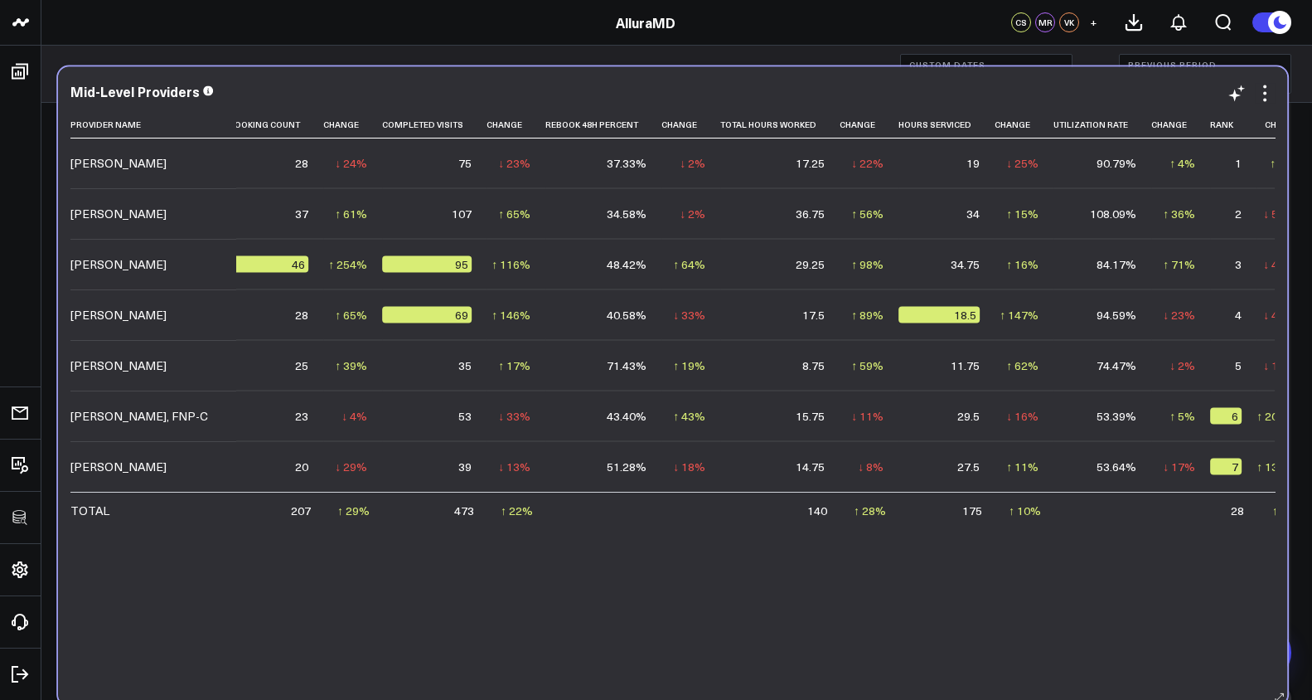
drag, startPoint x: 812, startPoint y: 652, endPoint x: 804, endPoint y: 652, distance: 8.3
click at [805, 652] on div "Provider Name Job Title Service Revenue Change Retail Revenue Change Total Reve…" at bounding box center [672, 400] width 1205 height 578
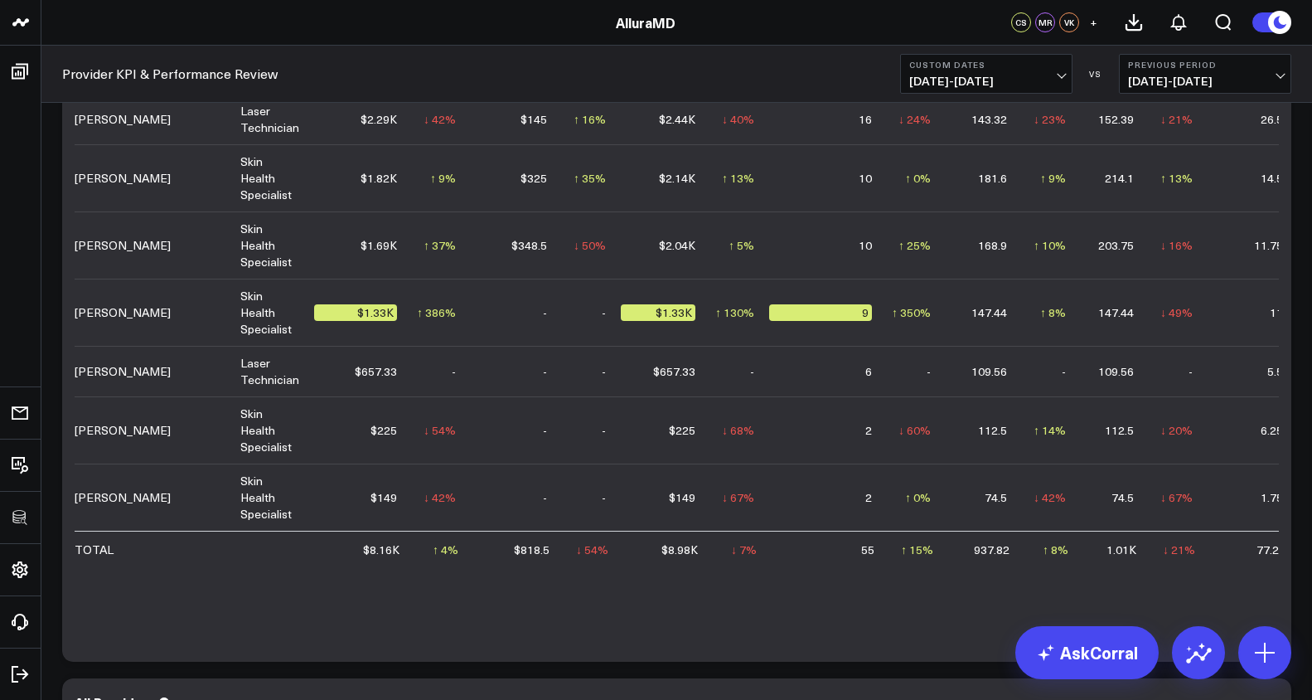
scroll to position [1461, 0]
